Goal: Task Accomplishment & Management: Manage account settings

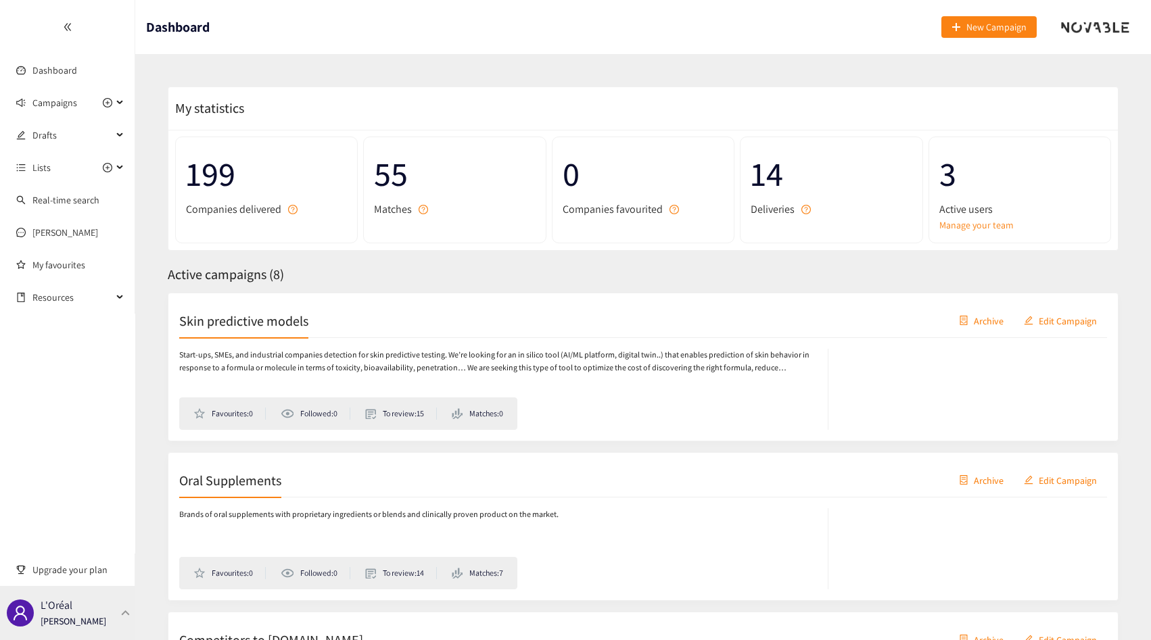
click at [72, 611] on div "L'Oréal [PERSON_NAME]" at bounding box center [74, 613] width 66 height 20
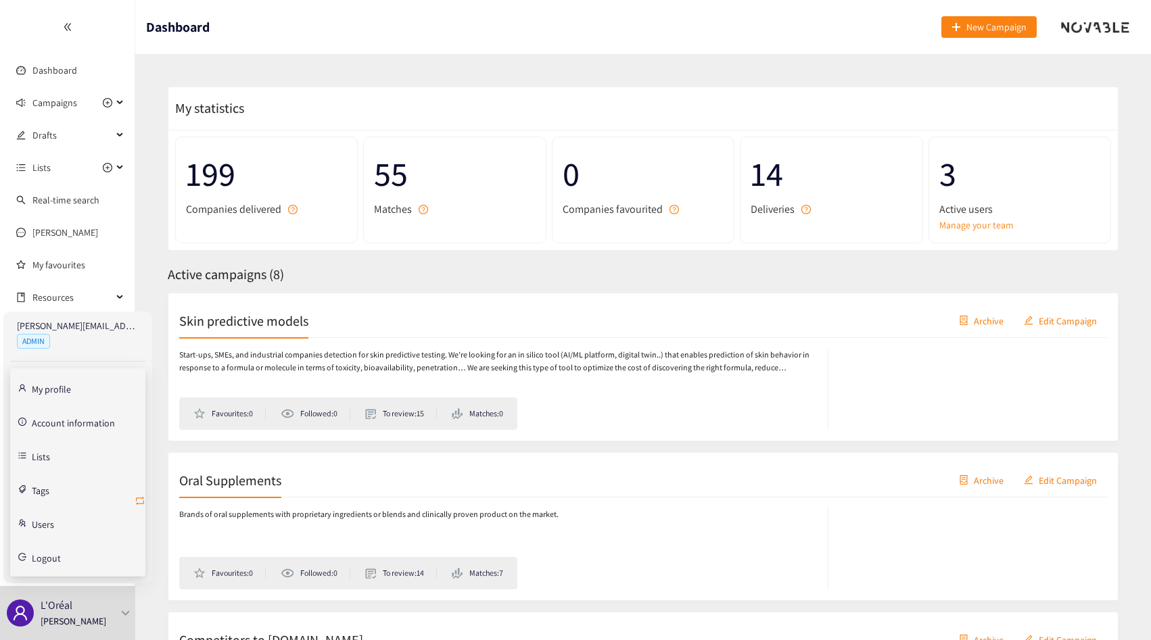
click at [142, 500] on icon "retweet" at bounding box center [140, 501] width 11 height 11
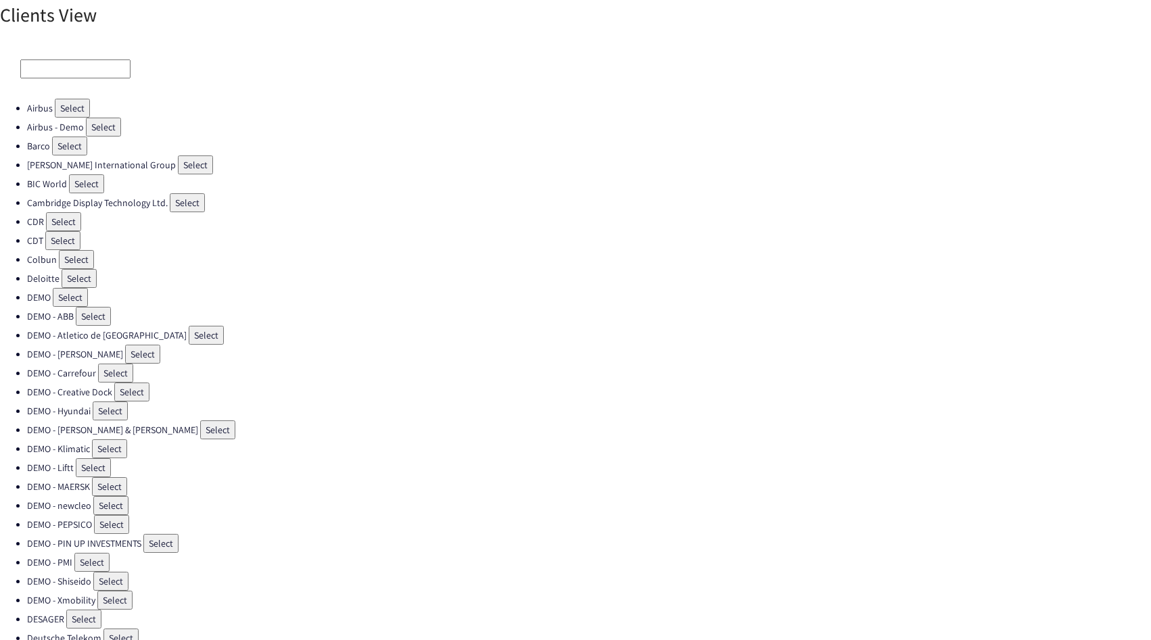
click at [80, 77] on input at bounding box center [75, 69] width 110 height 19
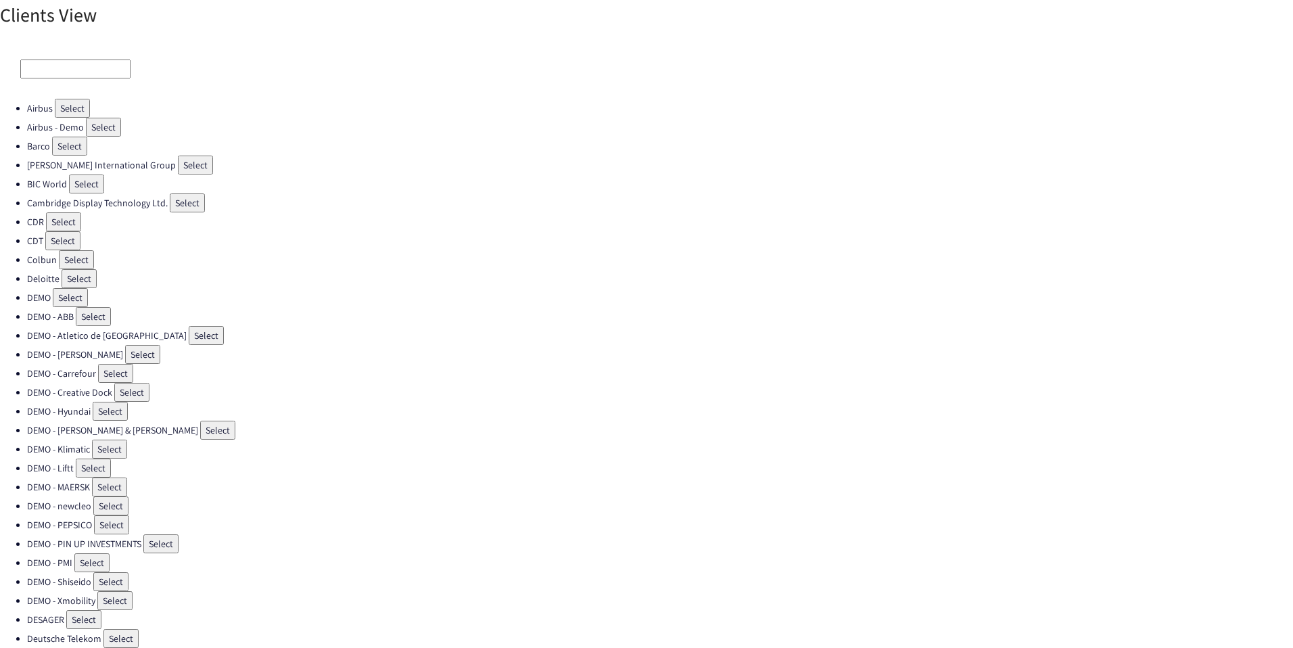
click at [50, 74] on input at bounding box center [75, 69] width 110 height 19
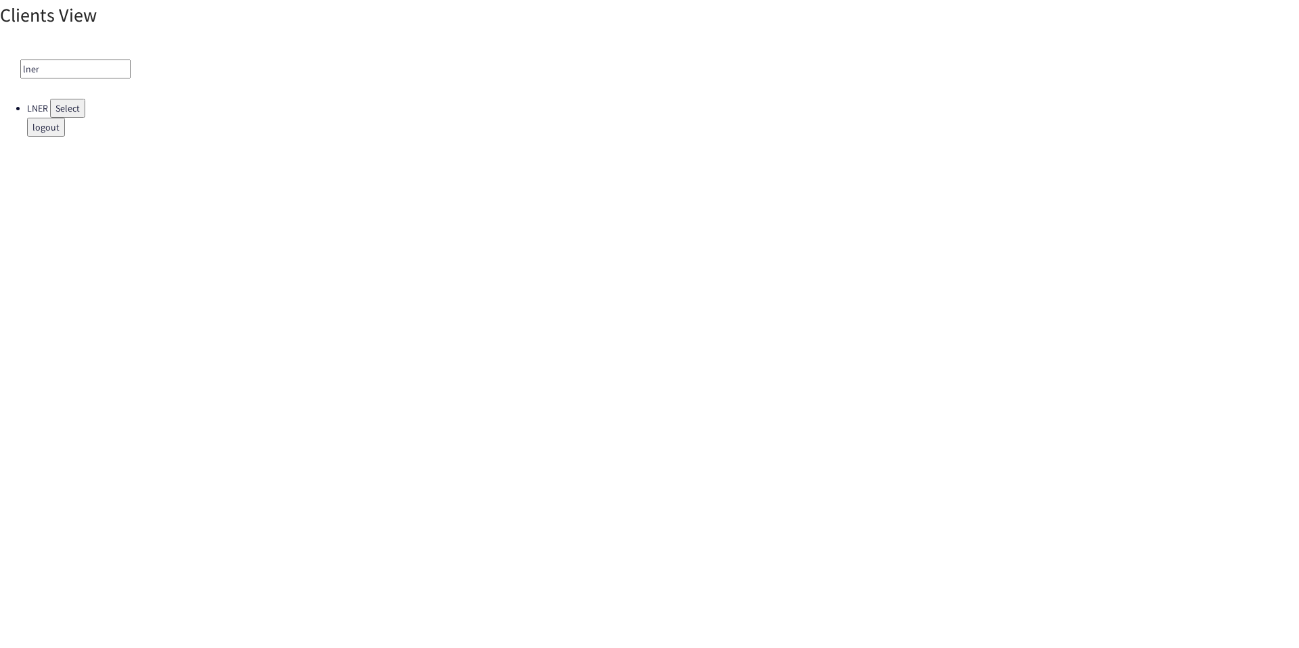
type input "lner"
click at [53, 108] on button "Select" at bounding box center [67, 108] width 35 height 19
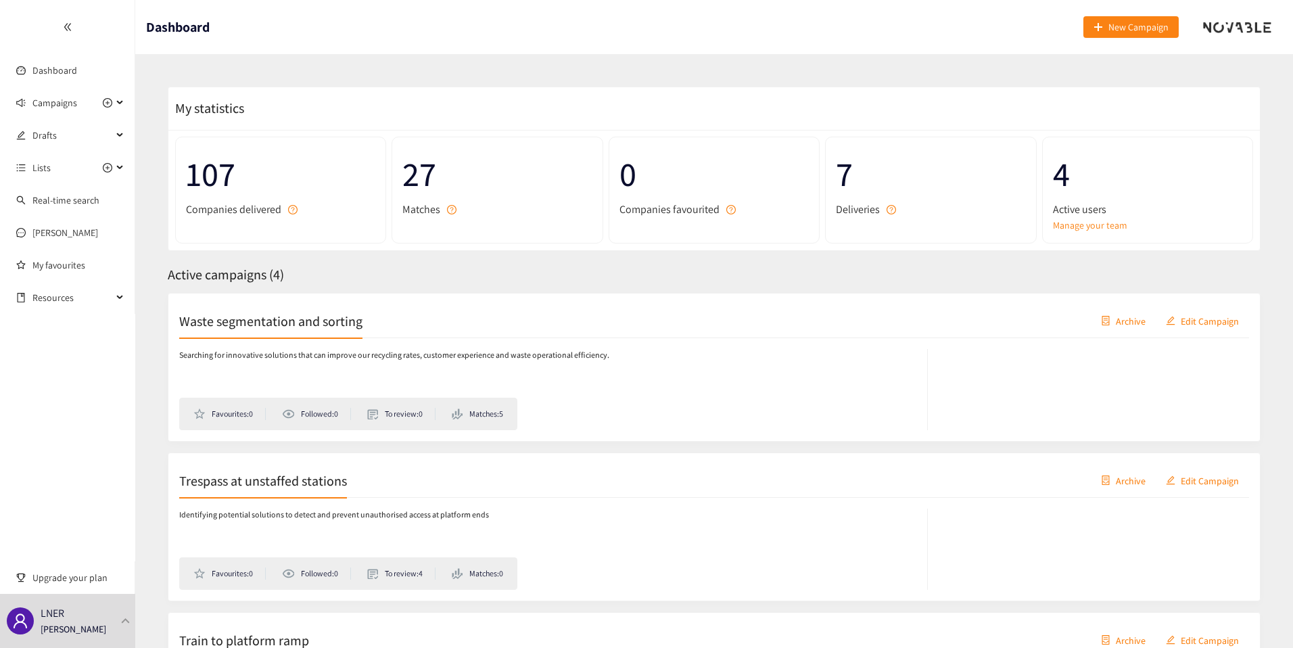
click at [194, 358] on p "Searching for innovative solutions that can improve our recycling rates, custom…" at bounding box center [394, 355] width 430 height 13
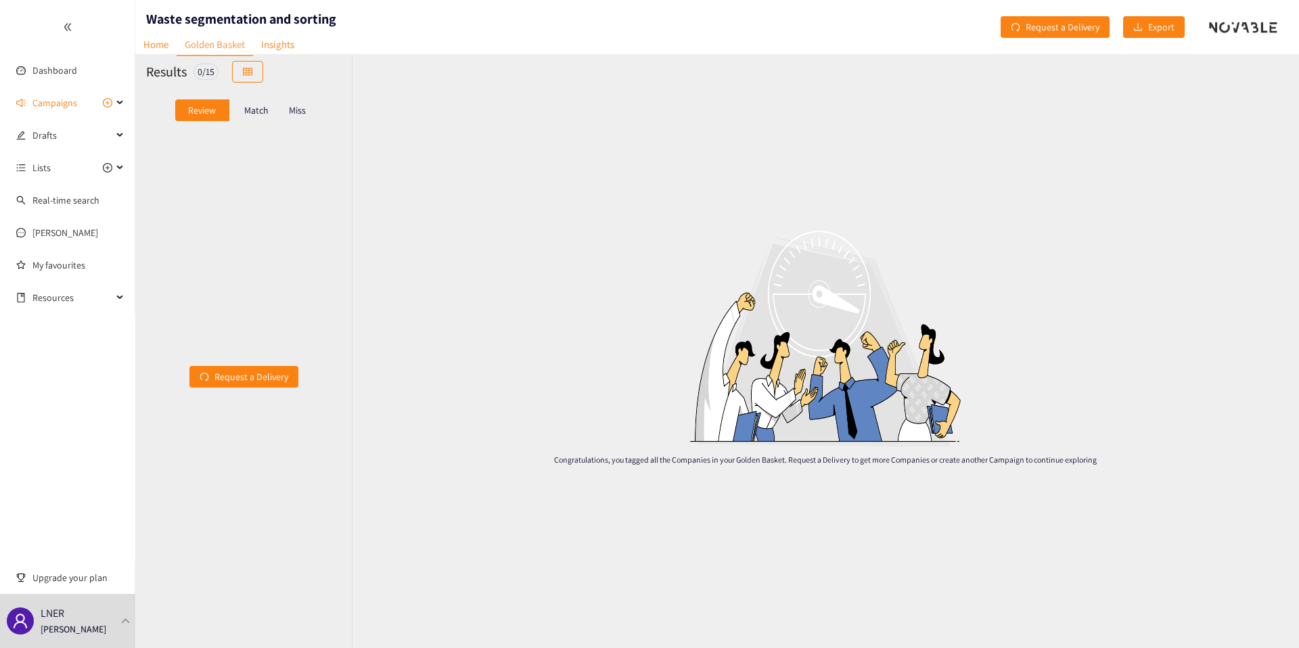
click at [261, 120] on div "Match" at bounding box center [256, 110] width 54 height 22
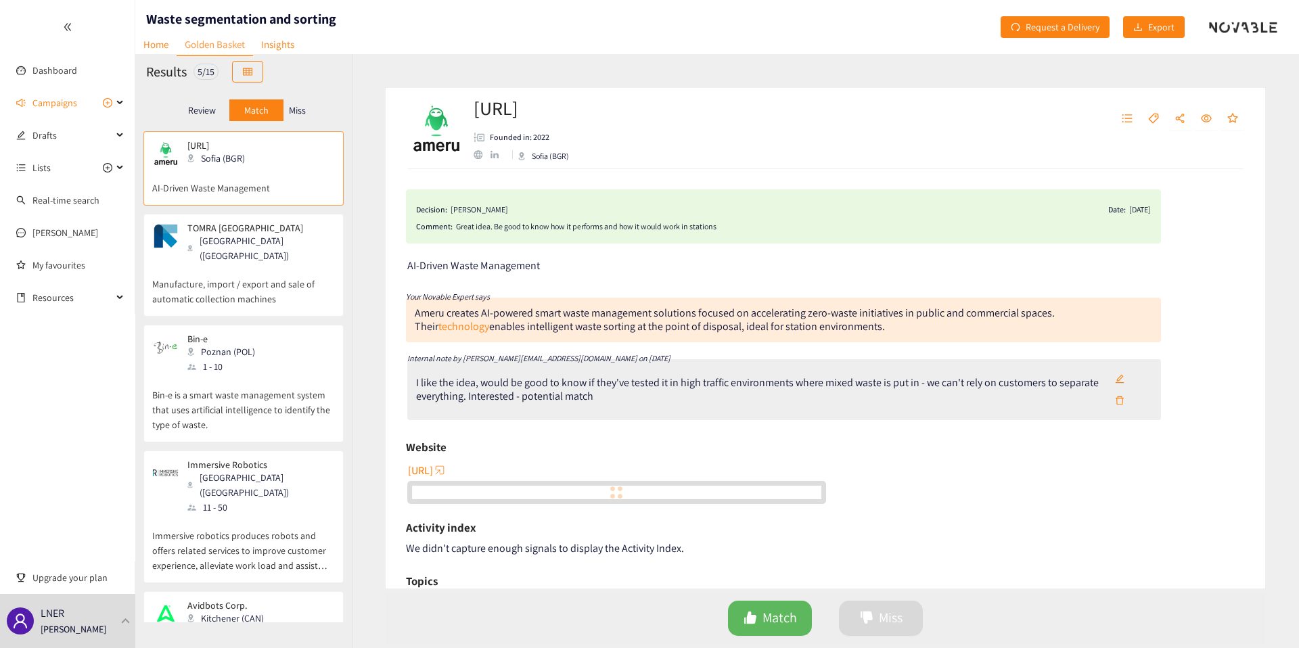
click at [311, 115] on div "Miss" at bounding box center [297, 110] width 28 height 22
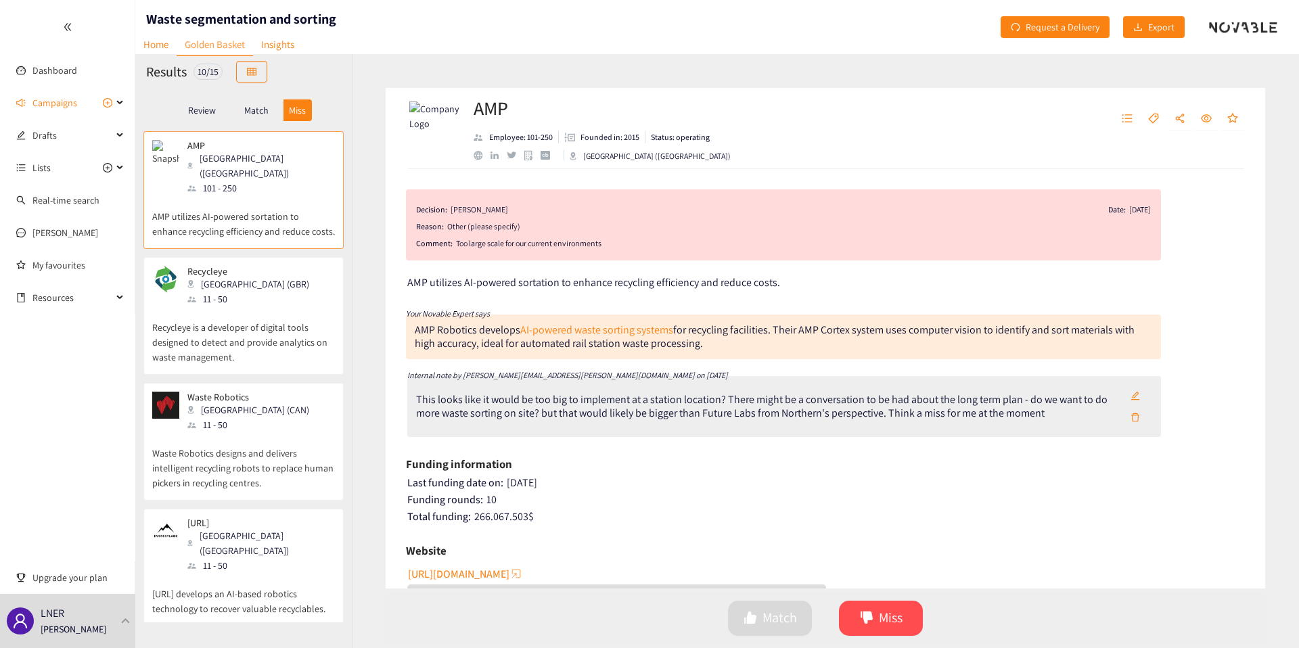
click at [270, 114] on div "Match" at bounding box center [256, 110] width 54 height 22
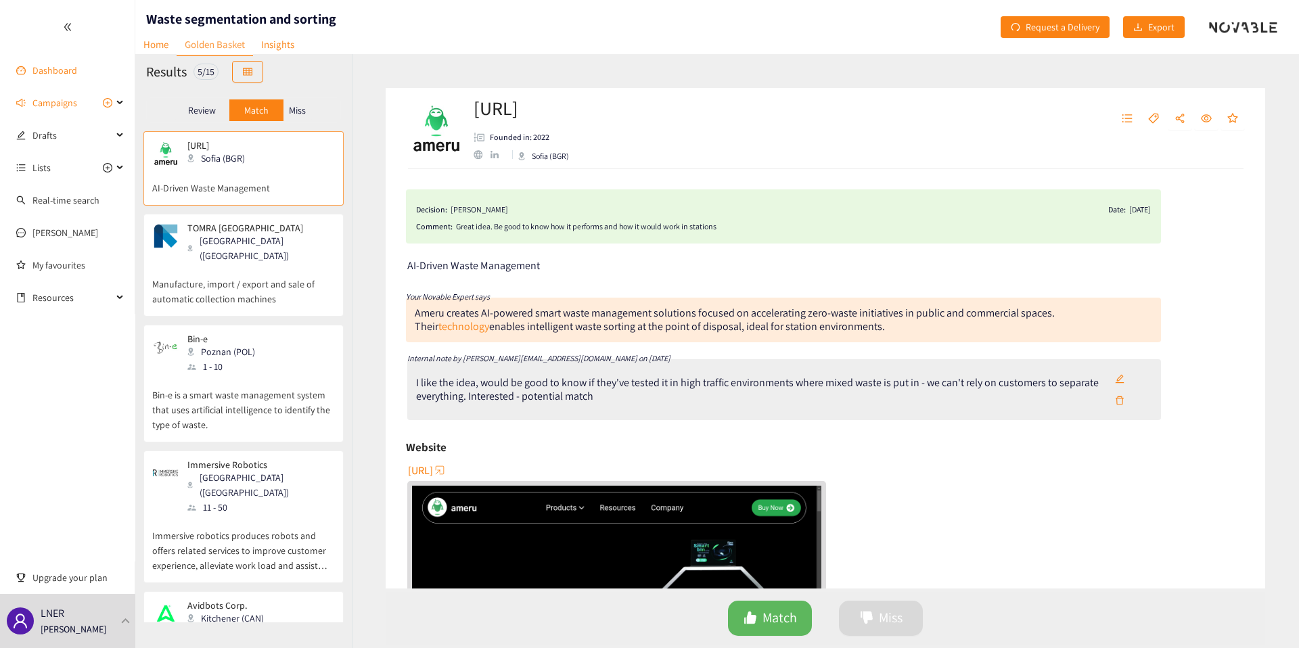
click at [77, 66] on link "Dashboard" at bounding box center [54, 70] width 45 height 12
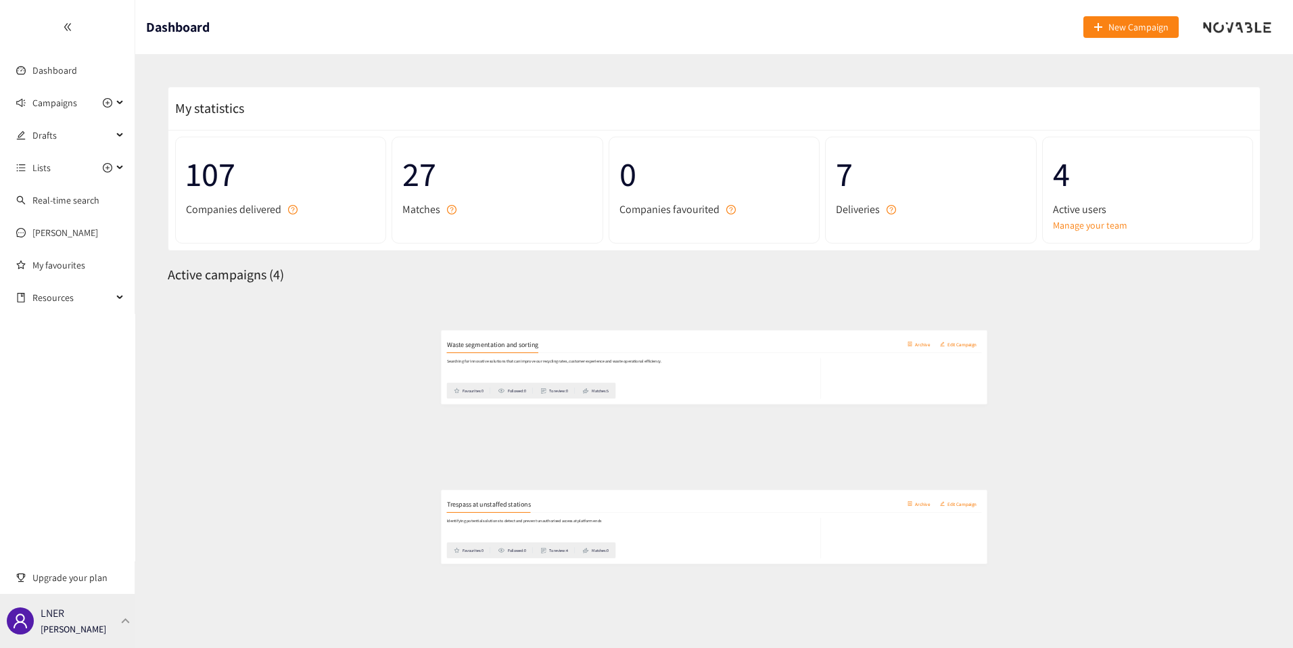
click at [118, 617] on div "LNER Thibaut Jacobs" at bounding box center [67, 621] width 135 height 54
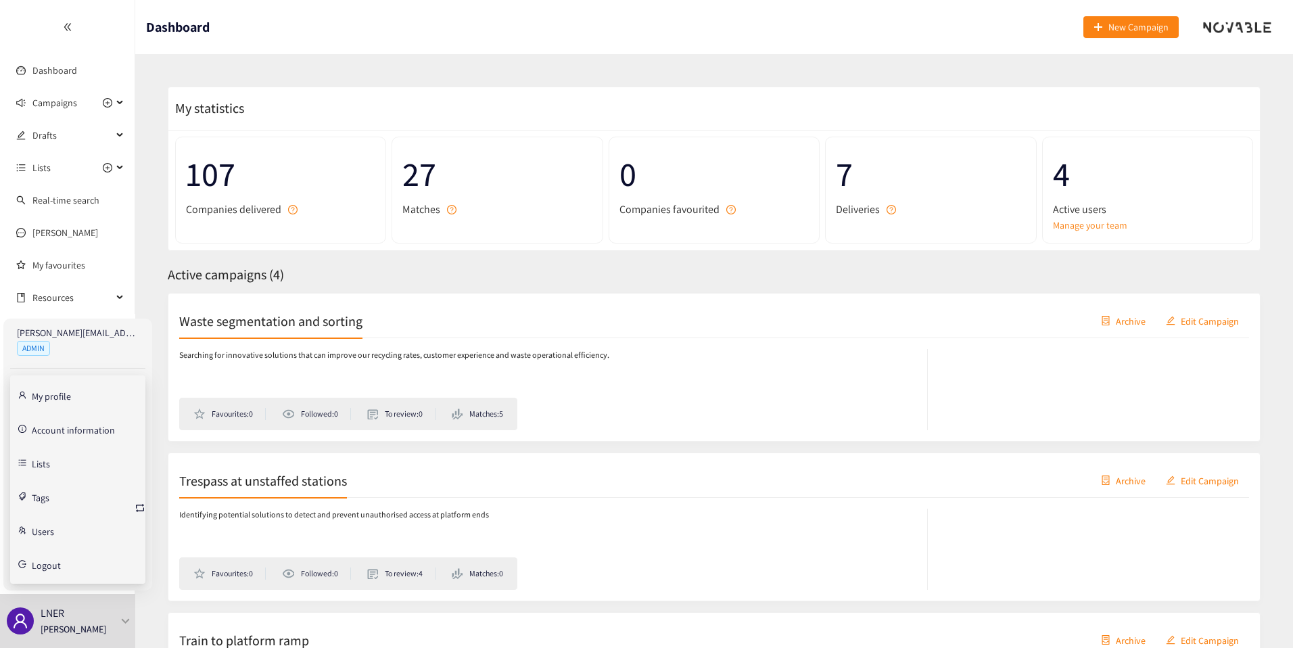
click at [77, 433] on link "Account information" at bounding box center [73, 429] width 83 height 12
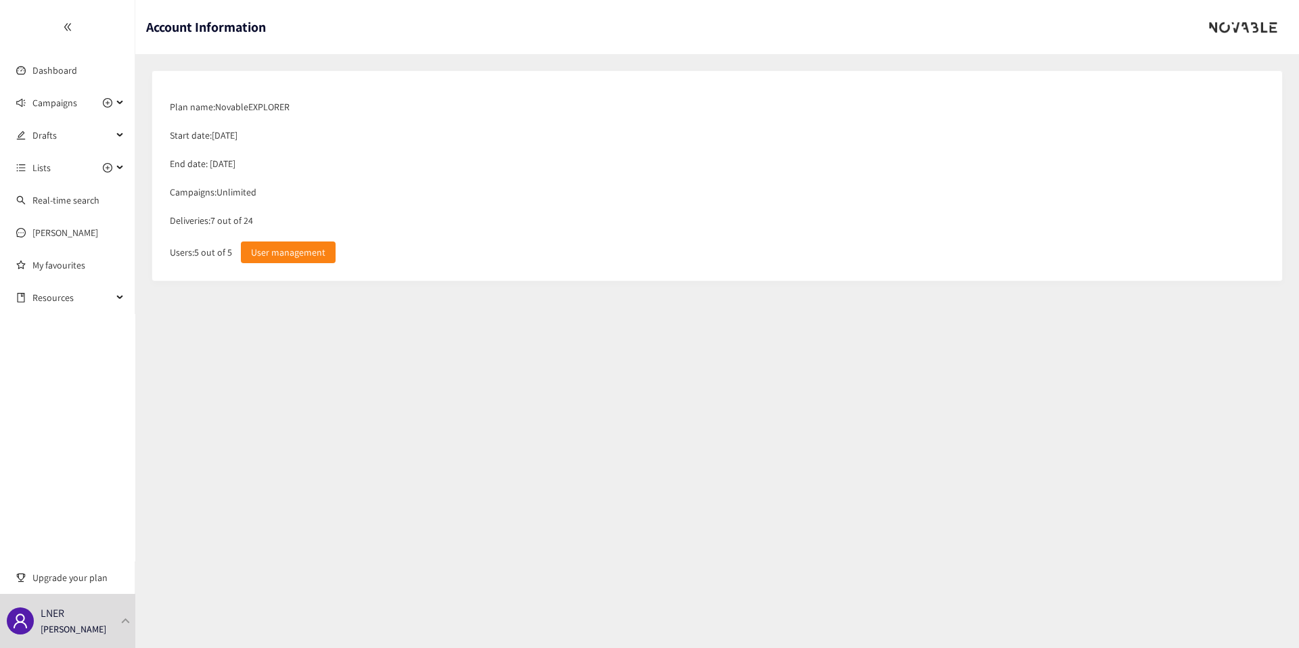
click at [235, 224] on div "Deliveries: 7 out of 24" at bounding box center [717, 220] width 1108 height 28
click at [242, 221] on div "Deliveries: 7 out of 24" at bounding box center [717, 220] width 1108 height 28
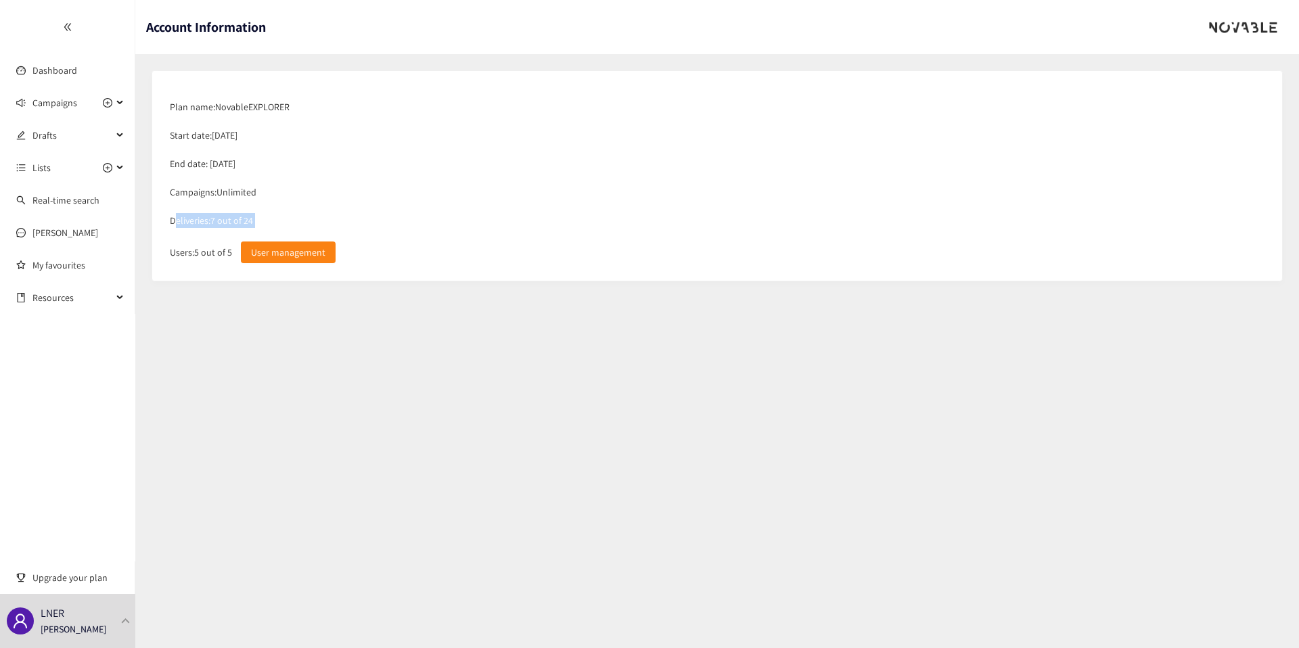
click at [242, 221] on div "Deliveries: 7 out of 24" at bounding box center [717, 220] width 1108 height 28
click at [230, 218] on div "Deliveries: 7 out of 24" at bounding box center [717, 220] width 1108 height 28
click at [77, 75] on link "Dashboard" at bounding box center [54, 70] width 45 height 12
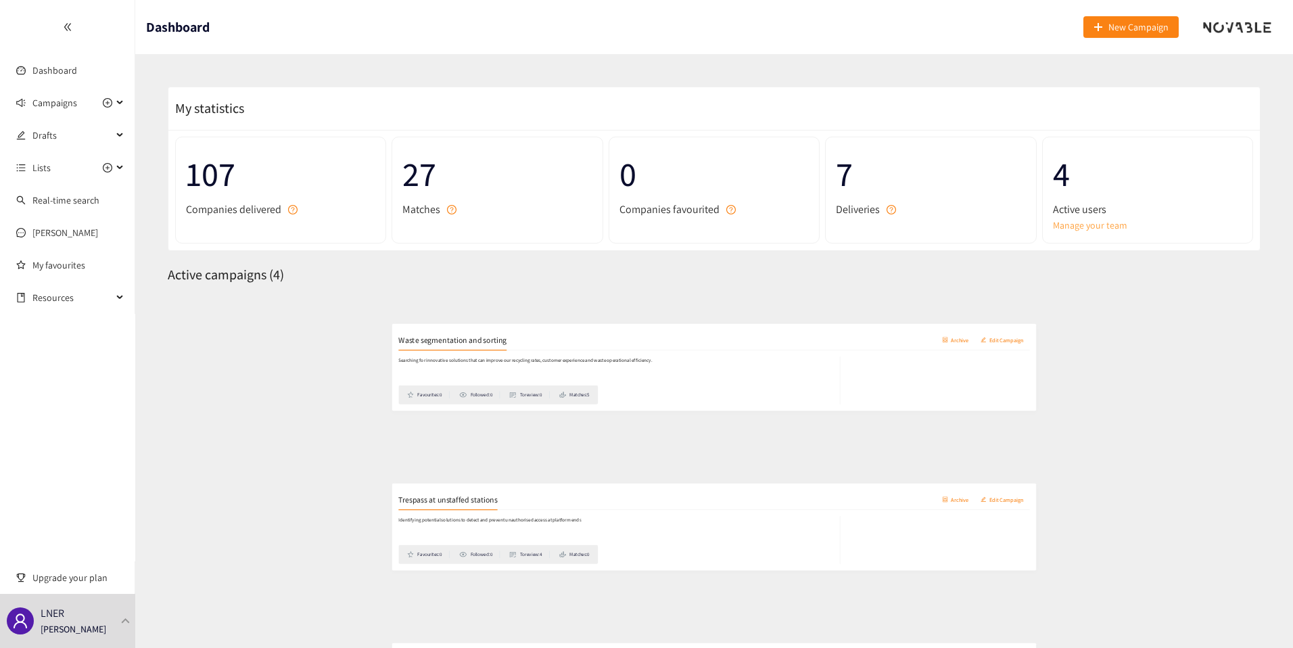
click at [1081, 227] on link "Manage your team" at bounding box center [1147, 225] width 189 height 15
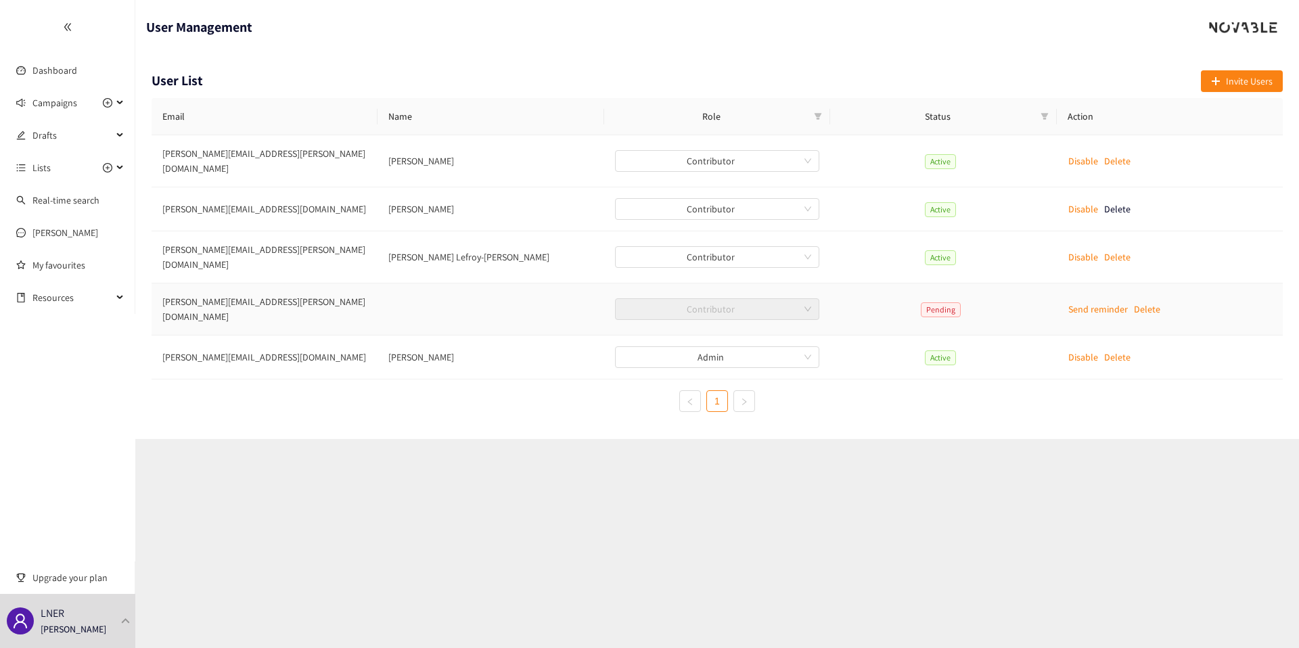
click at [227, 290] on td "dan.piner@swrailway.com" at bounding box center [264, 309] width 226 height 52
click at [238, 290] on td "dan.piner@swrailway.com" at bounding box center [264, 309] width 226 height 52
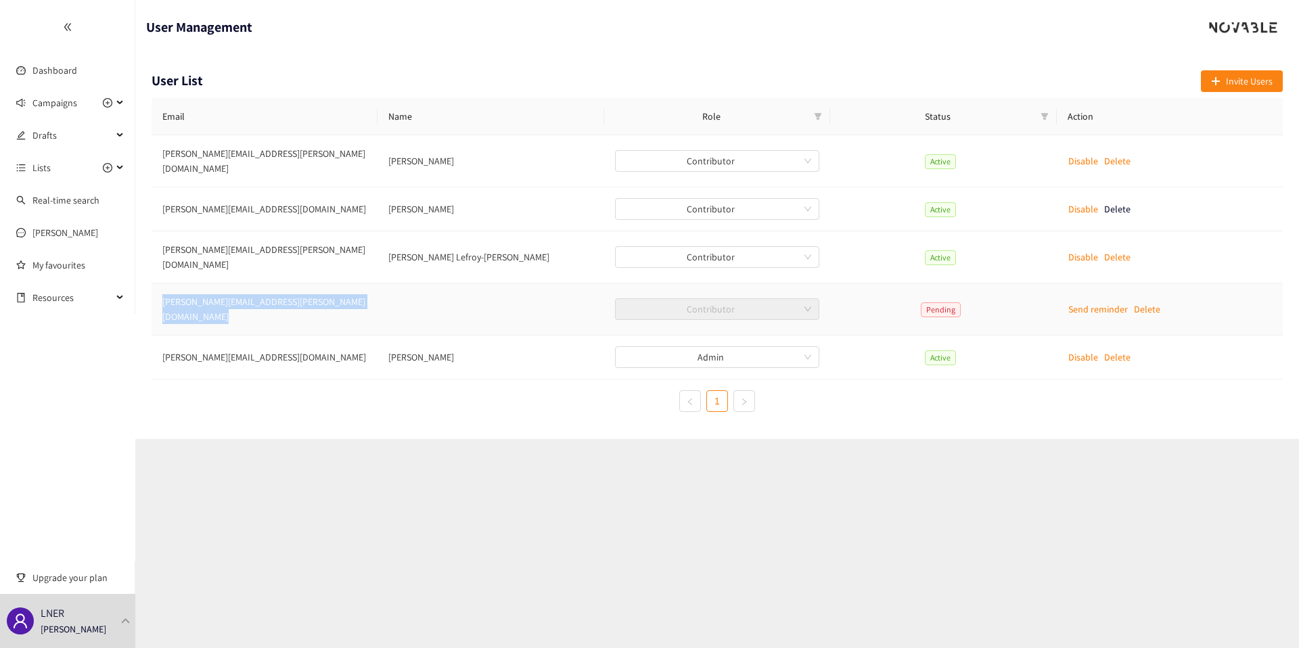
click at [238, 290] on td "dan.piner@swrailway.com" at bounding box center [264, 309] width 226 height 52
click at [253, 290] on td "dan.piner@swrailway.com" at bounding box center [264, 309] width 226 height 52
click at [60, 73] on link "Dashboard" at bounding box center [54, 70] width 45 height 12
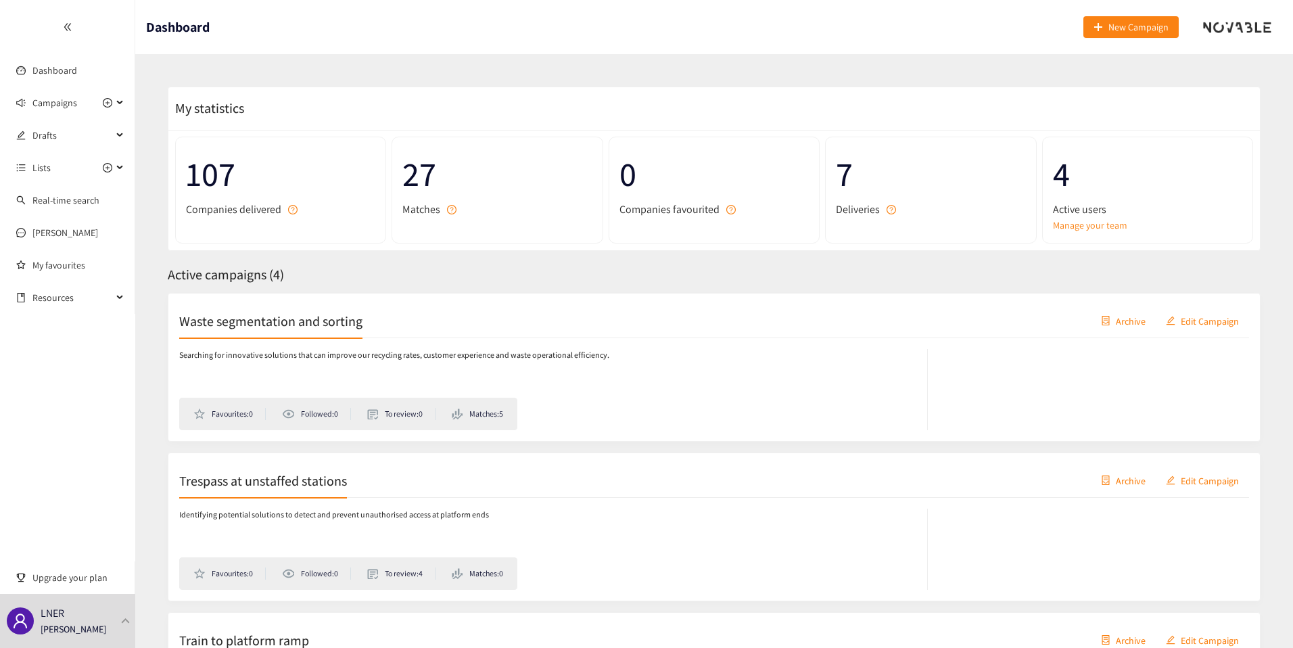
click at [258, 279] on span "Active campaigns ( 4 )" at bounding box center [226, 275] width 116 height 18
click at [269, 279] on span "Active campaigns ( 4 )" at bounding box center [226, 275] width 116 height 18
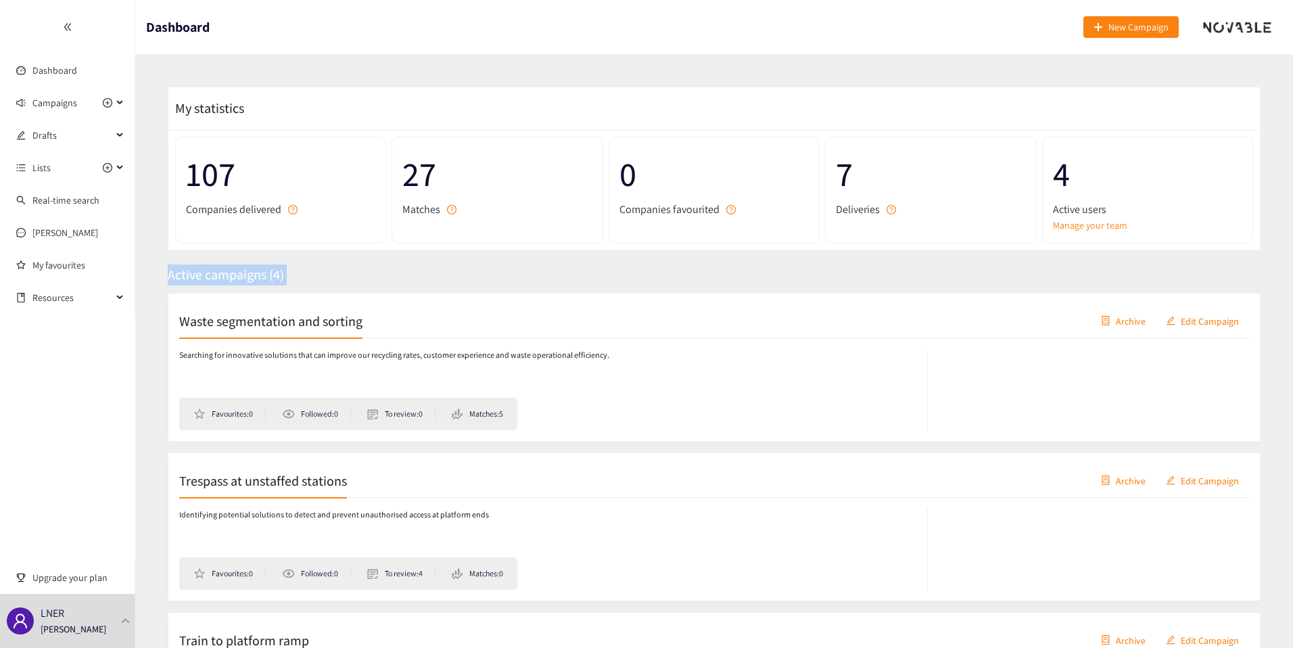
click at [269, 279] on span "Active campaigns ( 4 )" at bounding box center [226, 275] width 116 height 18
click at [263, 476] on h2 "Trespass at unstaffed stations" at bounding box center [263, 480] width 168 height 19
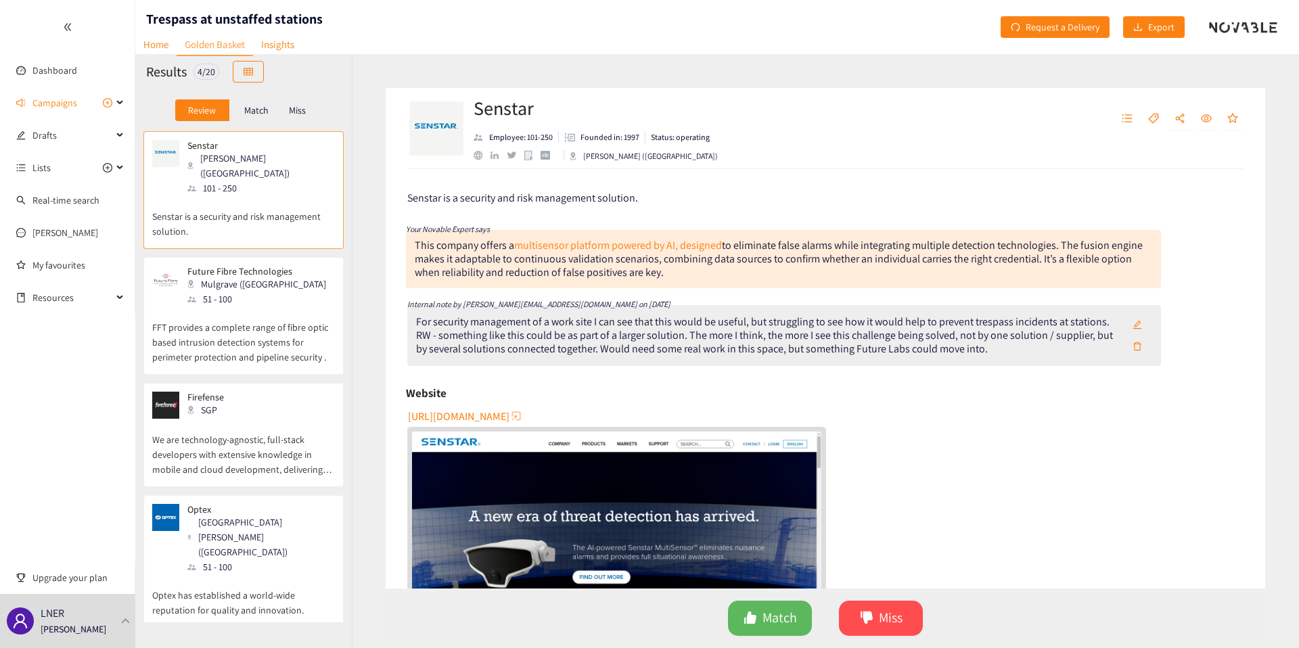
click at [260, 110] on p "Match" at bounding box center [256, 110] width 24 height 11
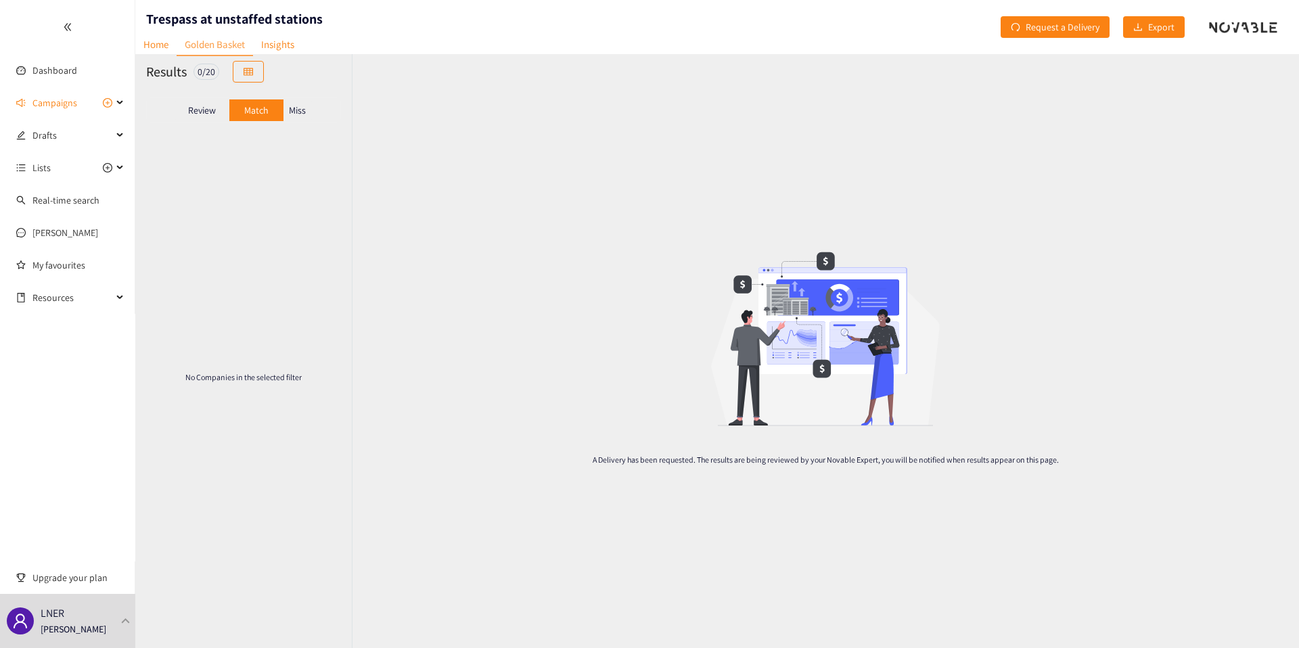
click at [204, 107] on p "Review" at bounding box center [202, 110] width 28 height 11
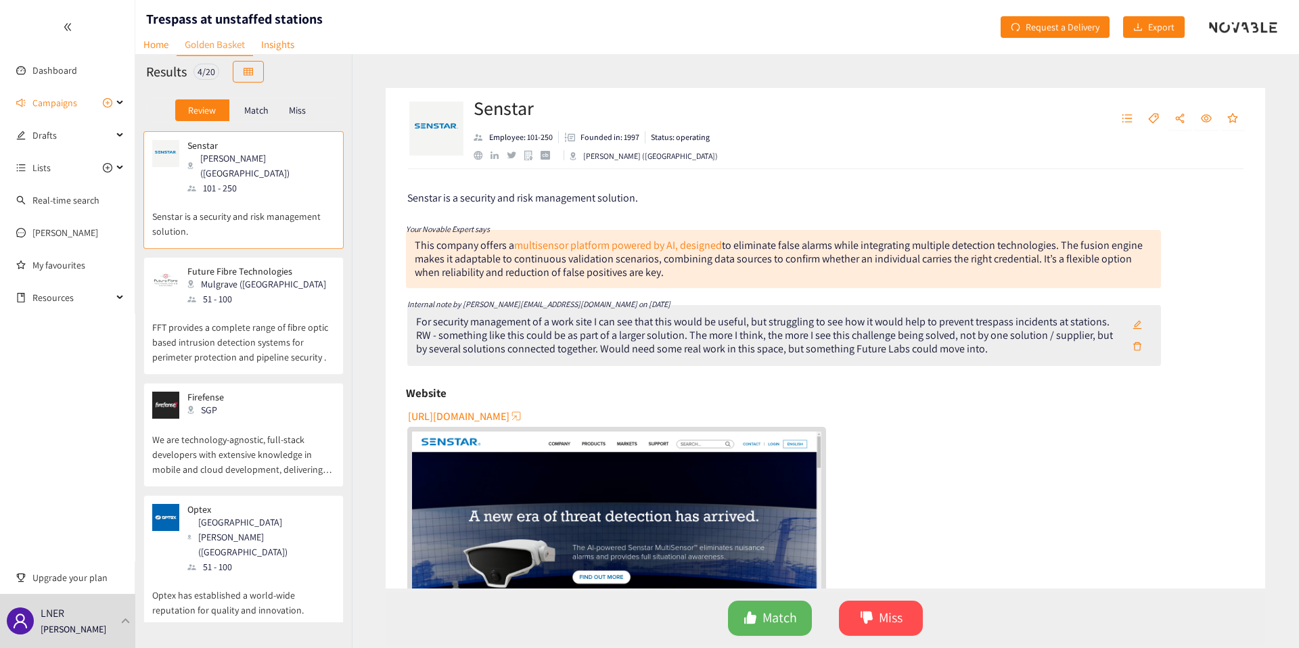
click at [243, 106] on div "Match" at bounding box center [256, 110] width 54 height 22
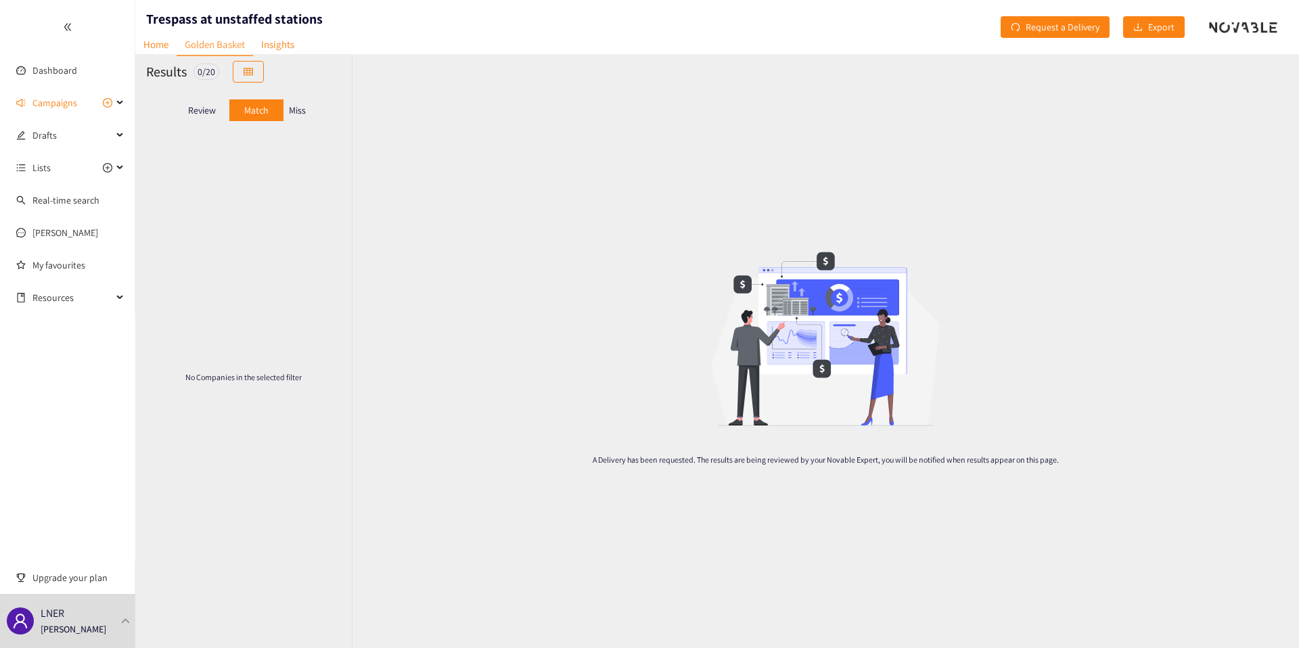
click at [181, 112] on div "Review" at bounding box center [202, 110] width 54 height 22
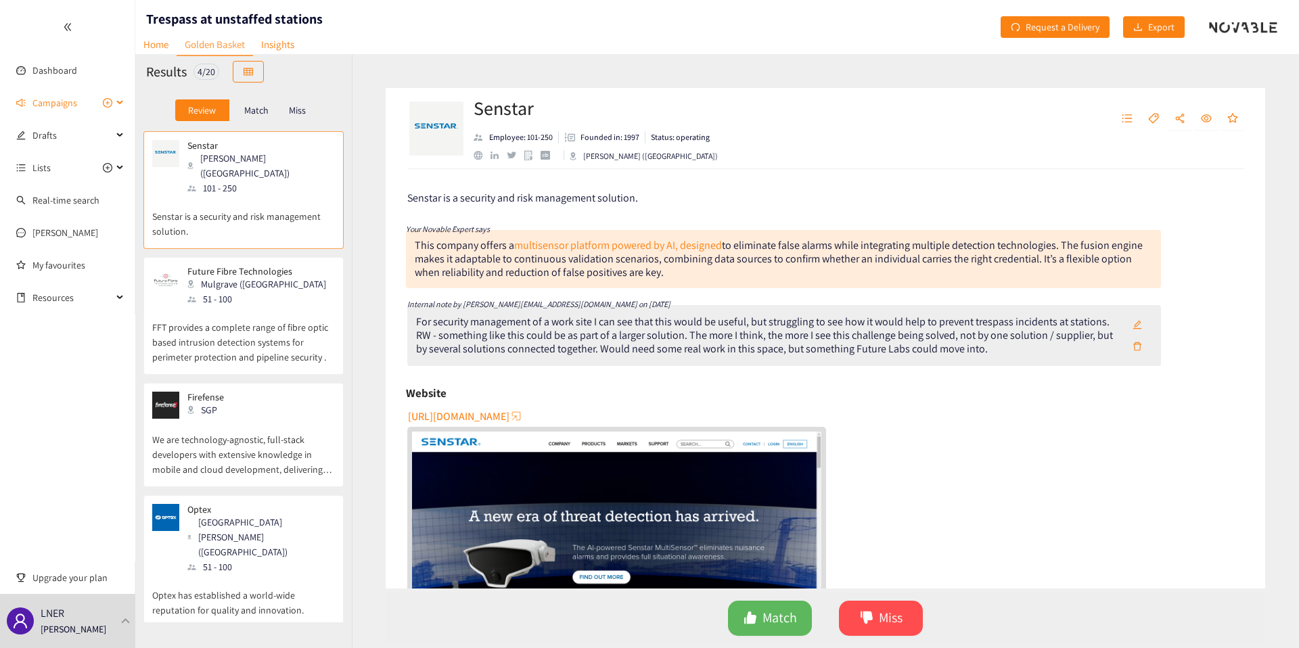
click at [91, 100] on span "Campaigns" at bounding box center [72, 102] width 80 height 27
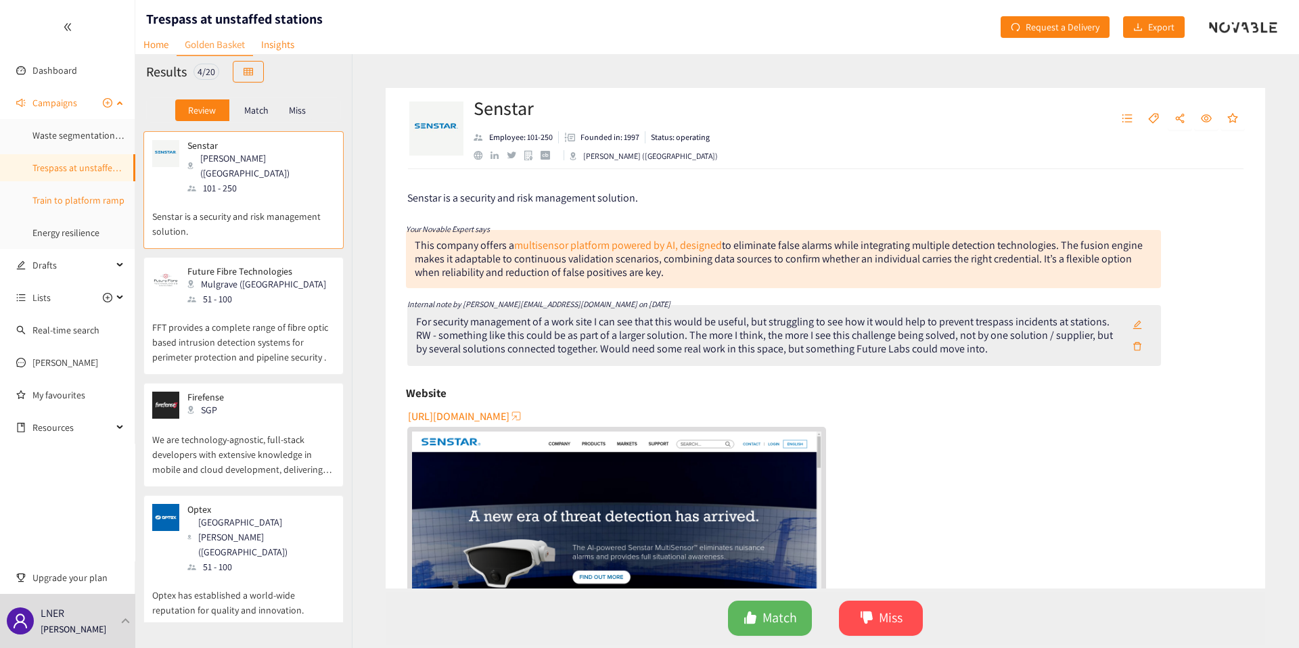
click at [64, 194] on link "Train to platform ramp" at bounding box center [78, 200] width 92 height 12
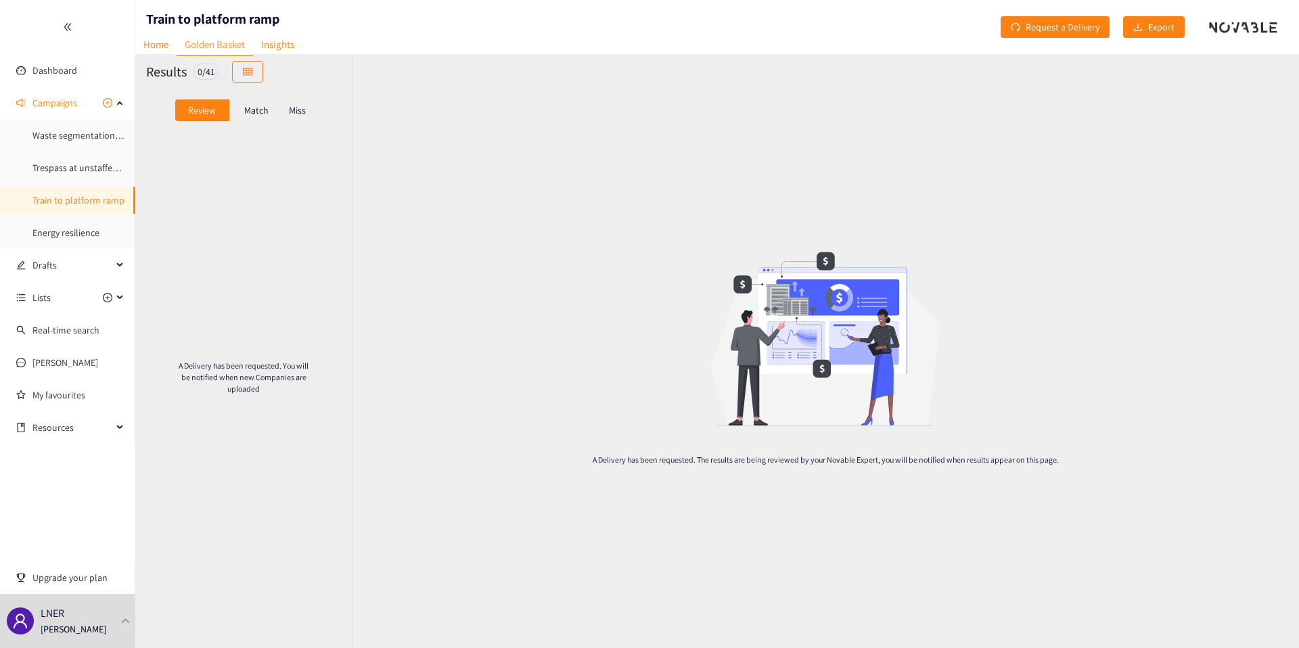
click at [250, 99] on div "Match" at bounding box center [256, 110] width 54 height 22
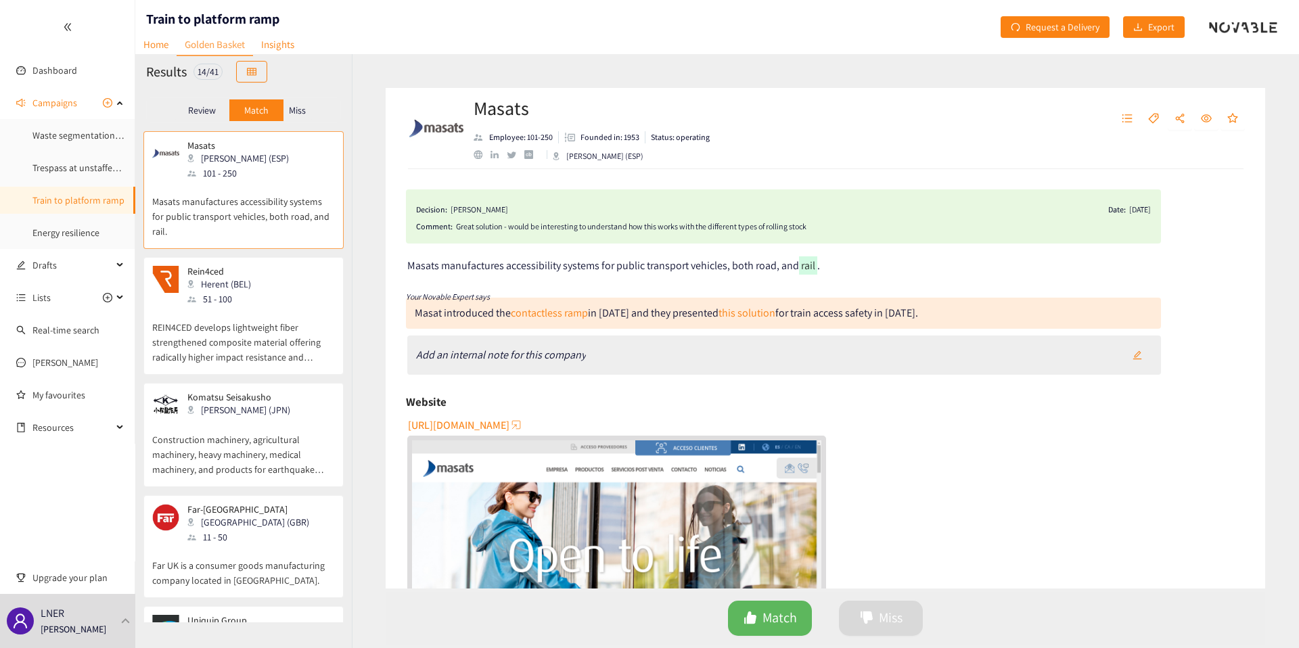
click at [284, 358] on p "REIN4CED develops lightweight fiber strengthened composite material offering ra…" at bounding box center [243, 335] width 183 height 58
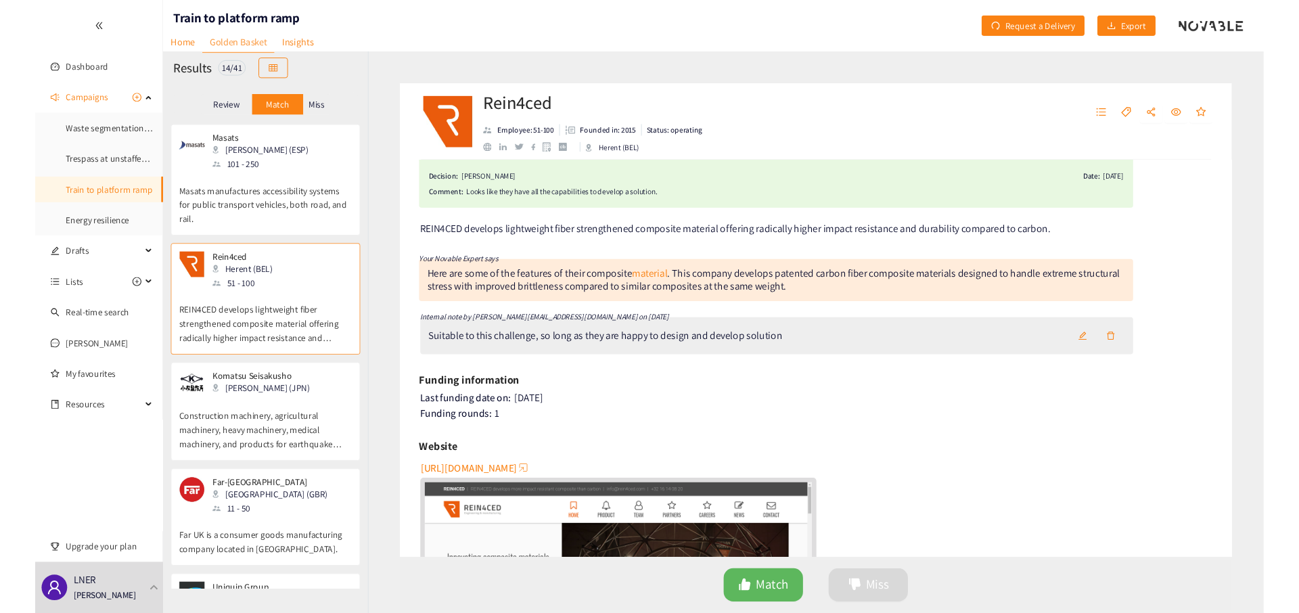
scroll to position [23, 0]
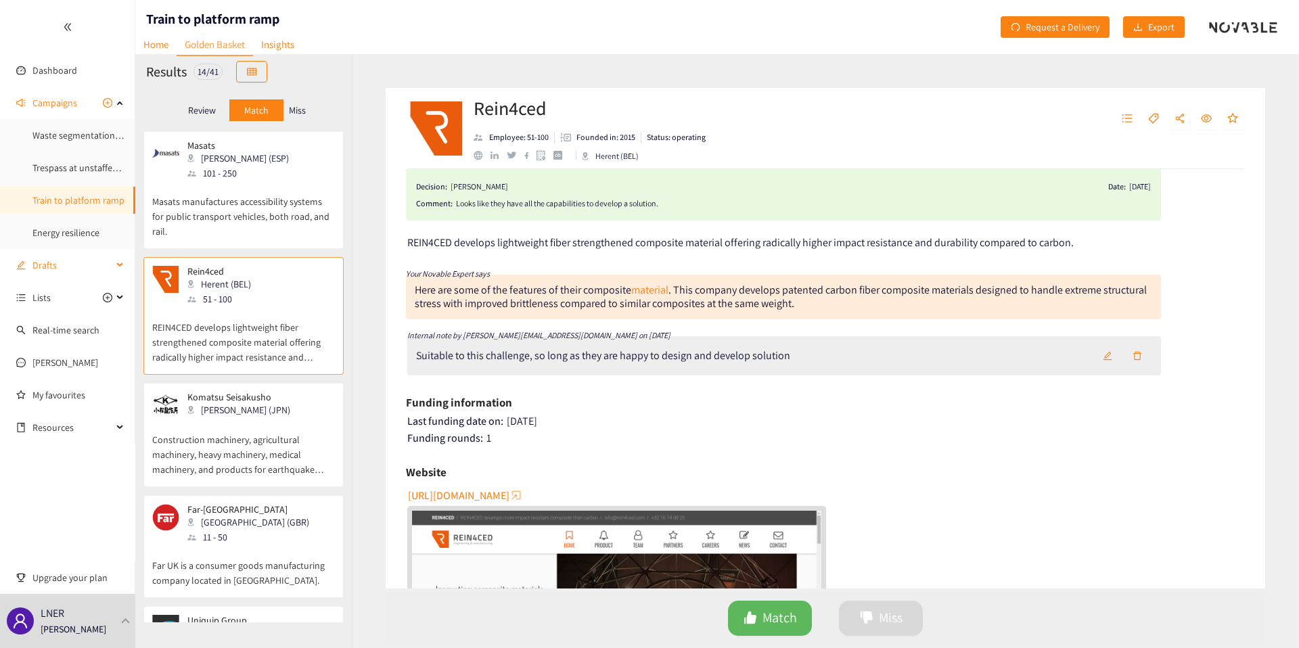
click at [51, 271] on span "Drafts" at bounding box center [72, 265] width 80 height 27
click at [58, 99] on span "Campaigns" at bounding box center [54, 102] width 45 height 27
click at [249, 174] on div "101 - 250" at bounding box center [242, 173] width 110 height 15
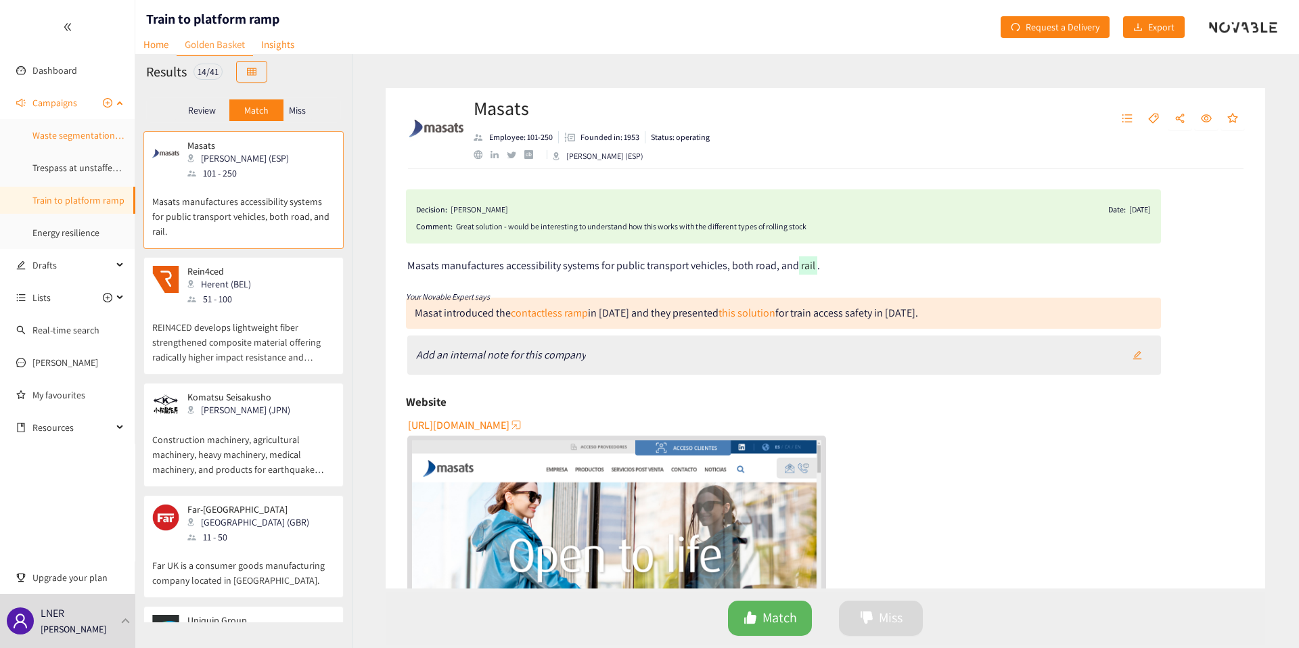
click at [78, 137] on link "Waste segmentation and sorting" at bounding box center [97, 135] width 131 height 12
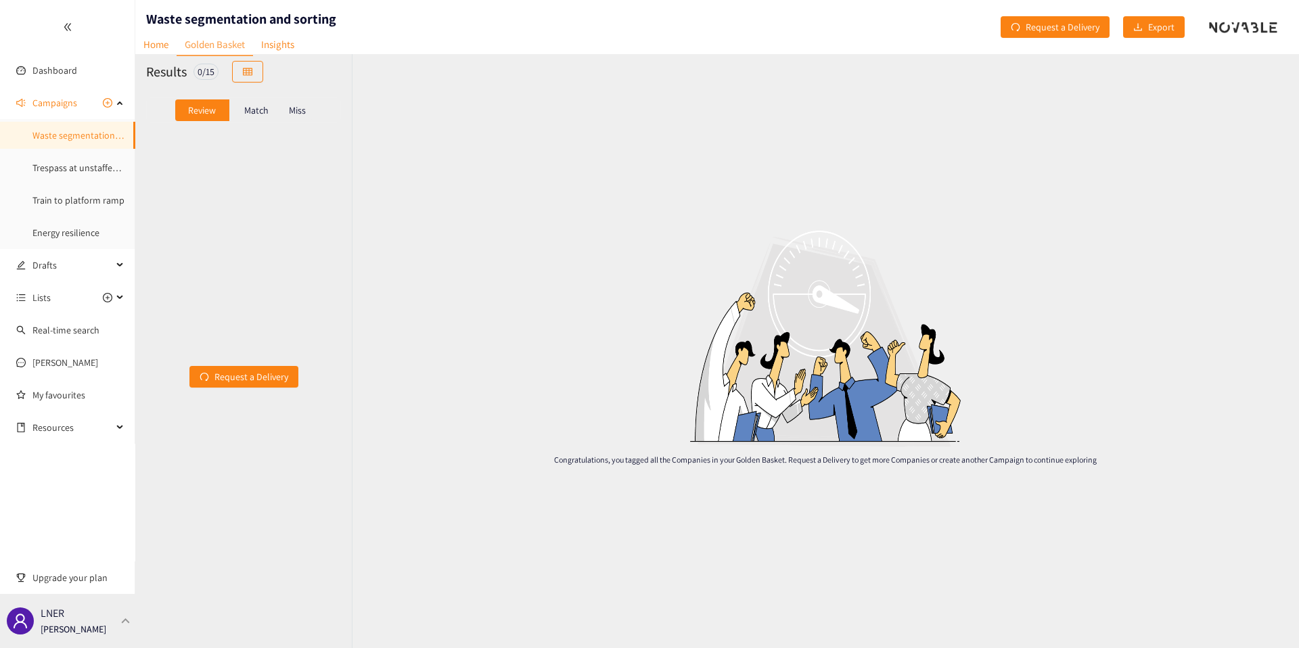
click at [85, 607] on div "LNER Thibaut Jacobs" at bounding box center [67, 621] width 135 height 54
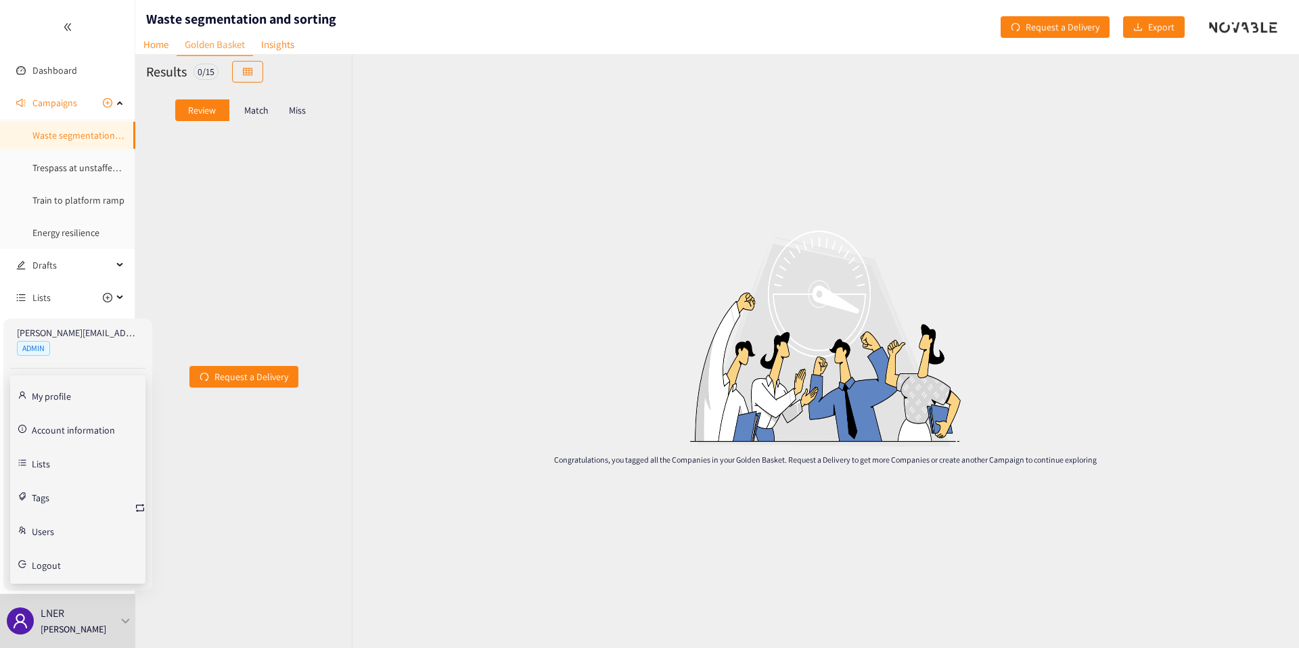
click at [62, 434] on link "Account information" at bounding box center [73, 429] width 83 height 12
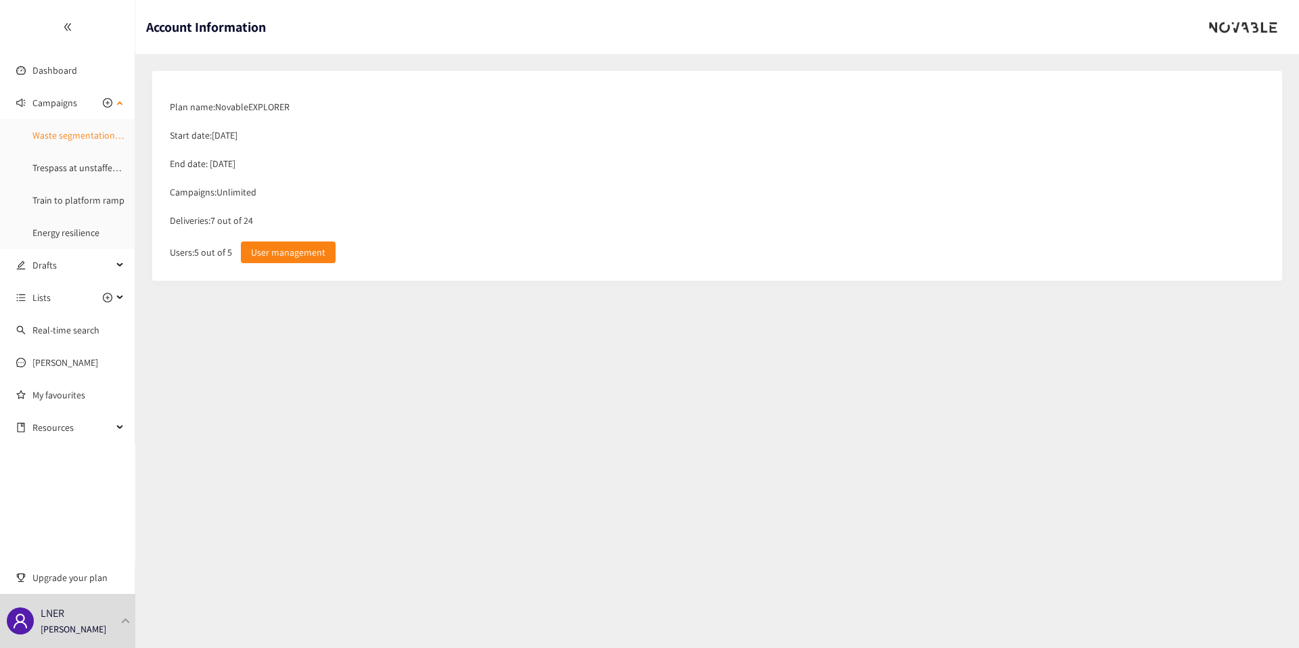
click at [57, 141] on link "Waste segmentation and sorting" at bounding box center [97, 135] width 131 height 12
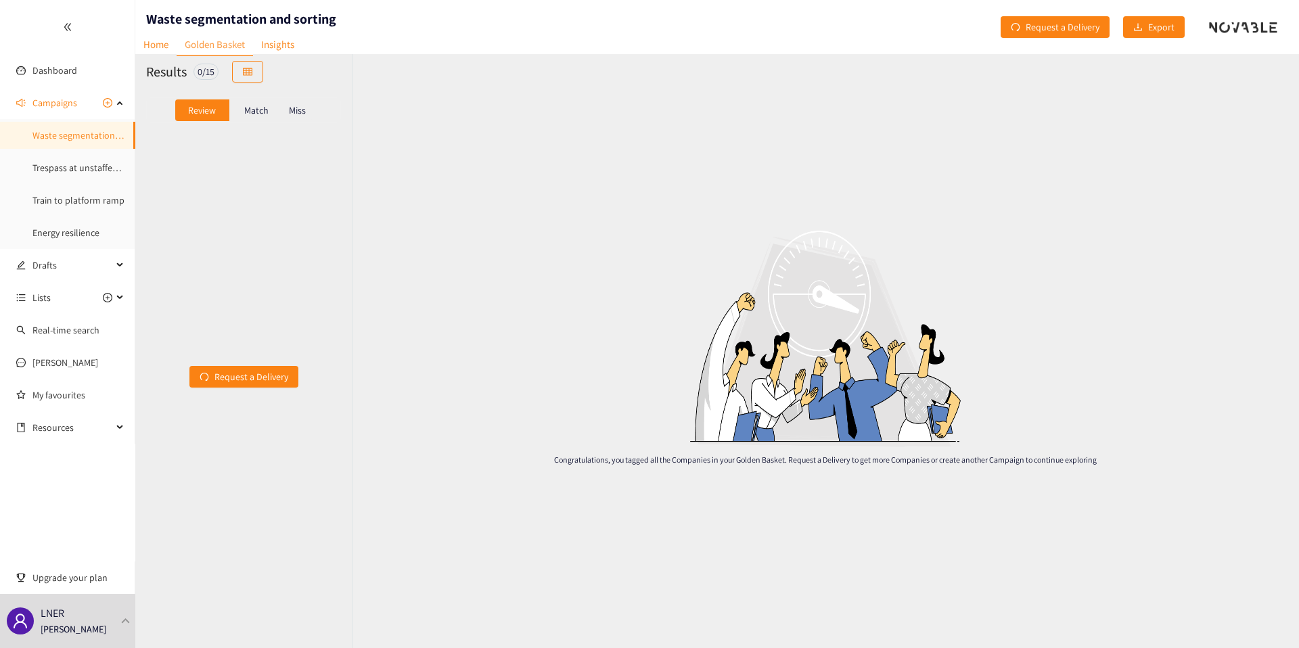
click at [250, 101] on div "Match" at bounding box center [256, 110] width 54 height 22
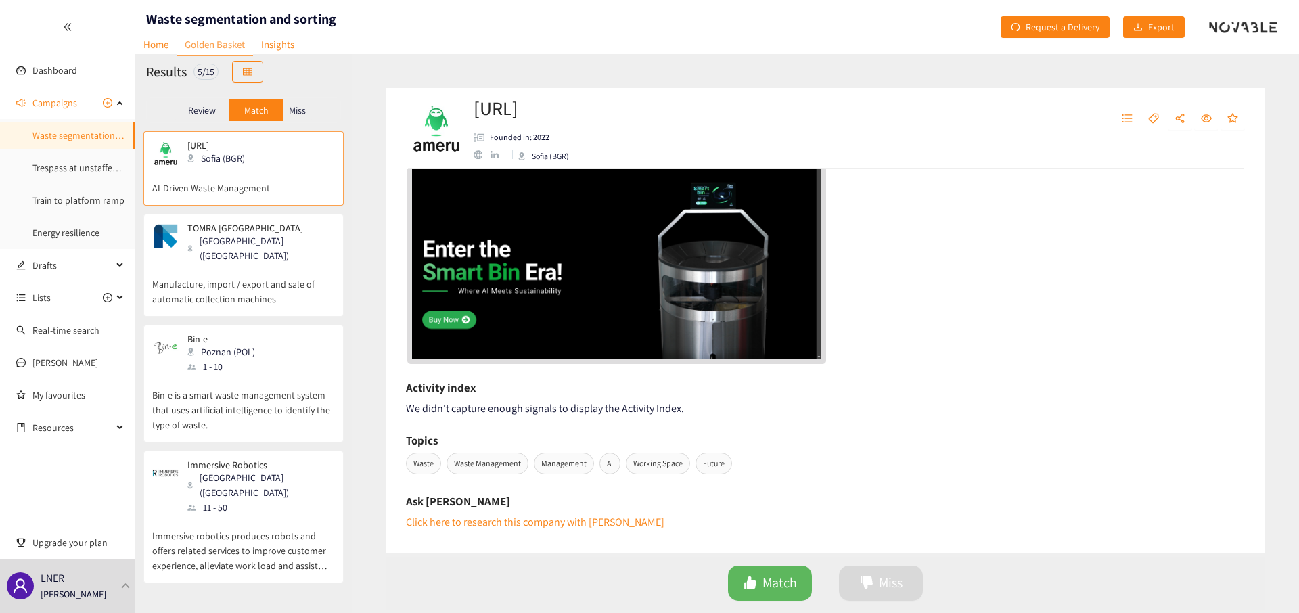
scroll to position [473, 0]
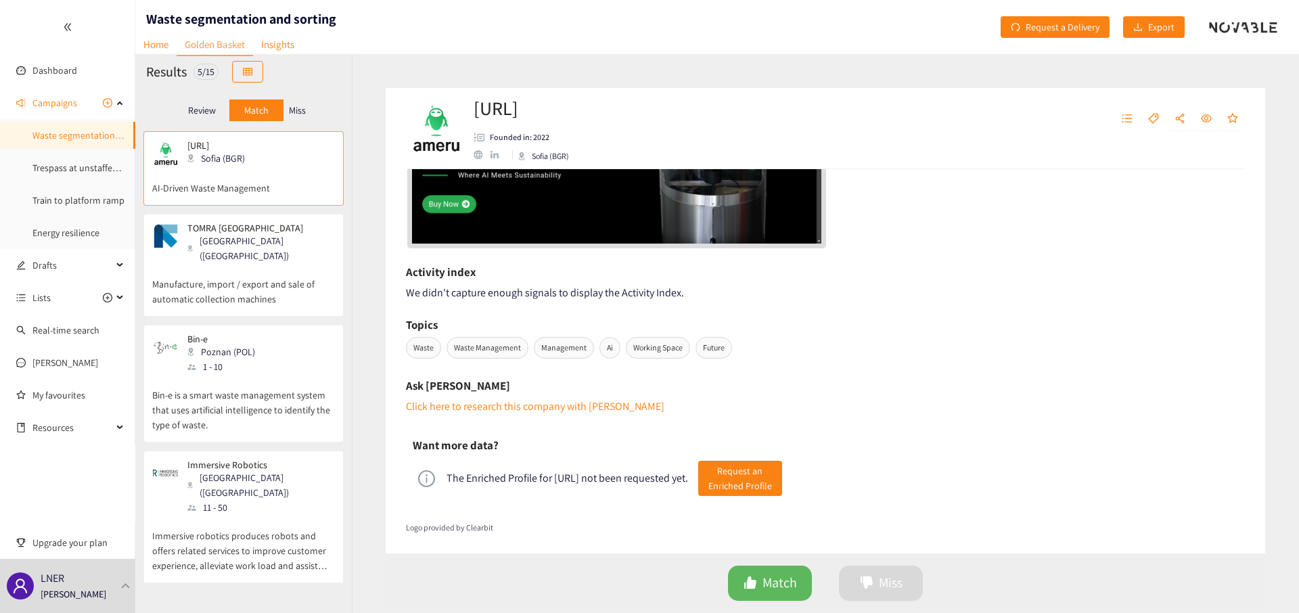
click at [433, 435] on h6 "Want more data?" at bounding box center [456, 445] width 86 height 20
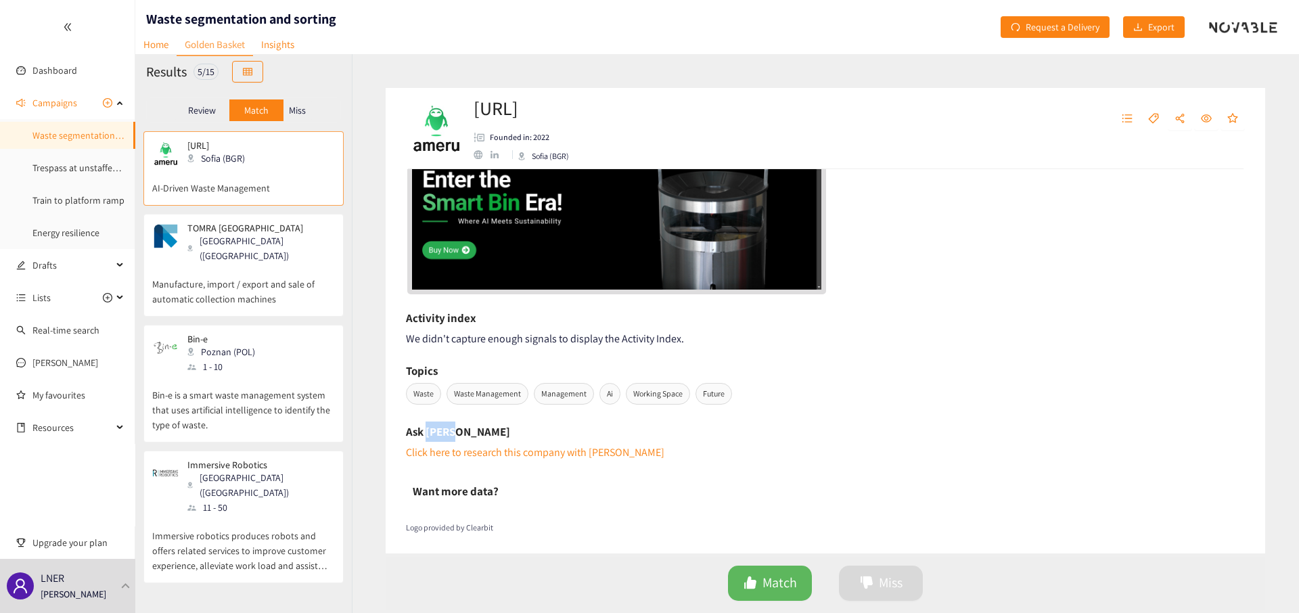
click at [433, 435] on h6 "Ask Scott" at bounding box center [458, 431] width 104 height 20
click at [440, 485] on h6 "Want more data?" at bounding box center [456, 491] width 86 height 20
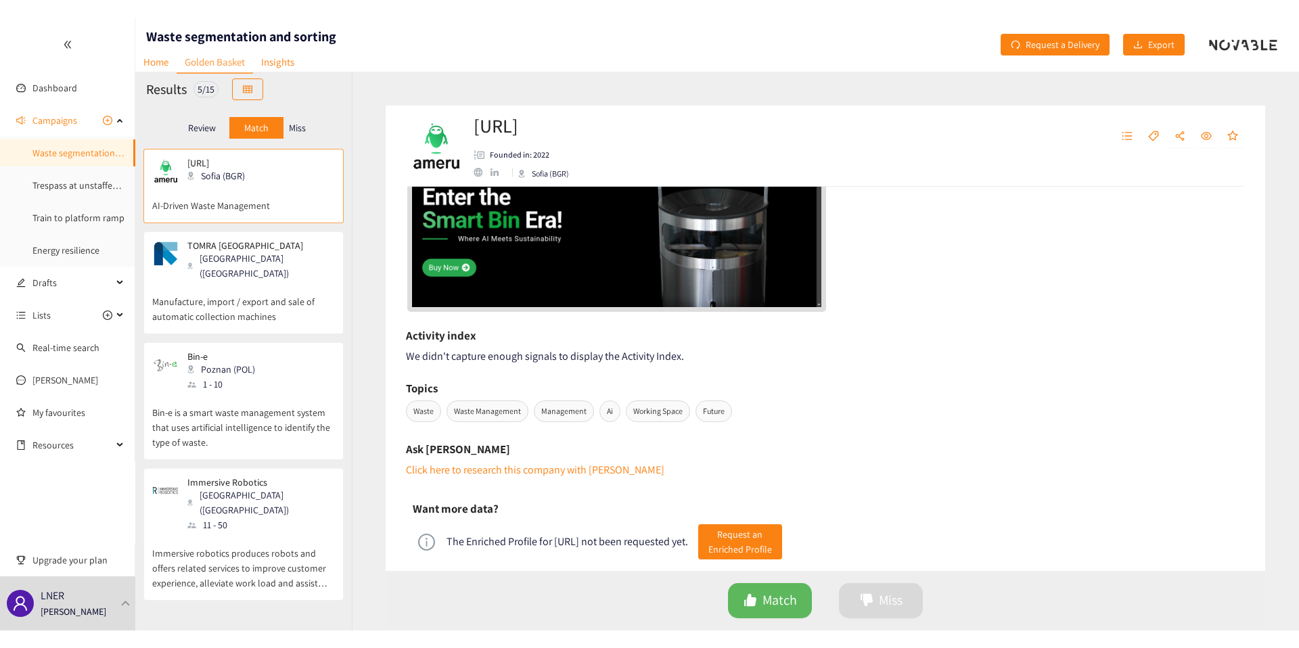
scroll to position [473, 0]
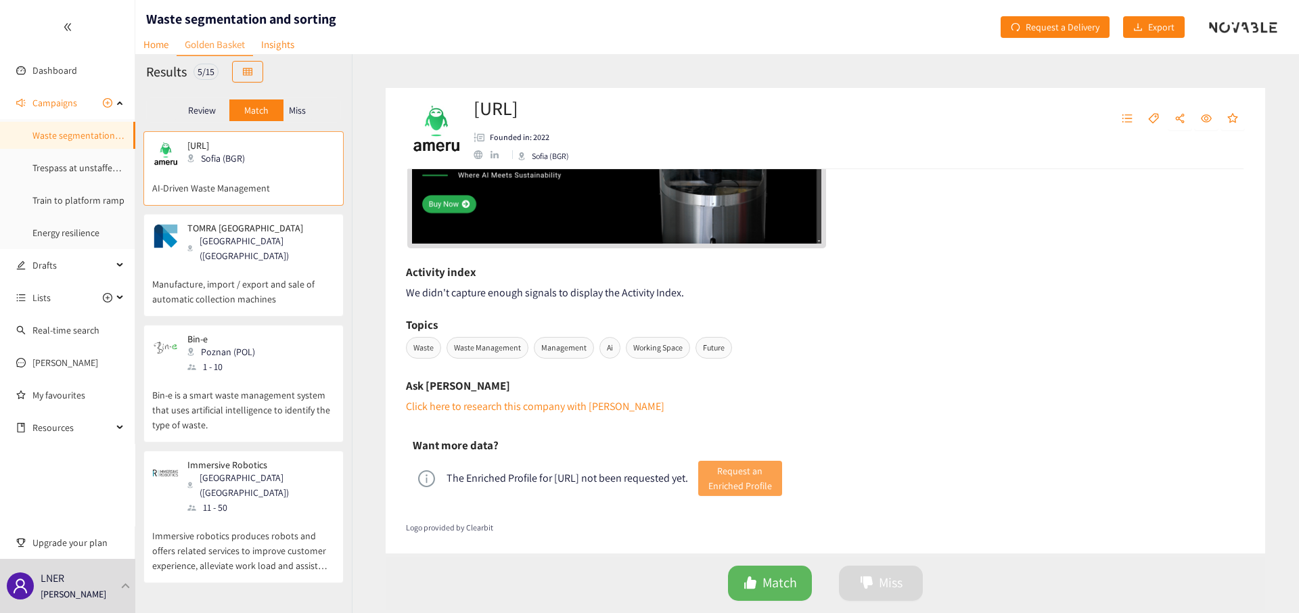
click at [741, 472] on span "Request an Enriched Profile" at bounding box center [740, 478] width 64 height 30
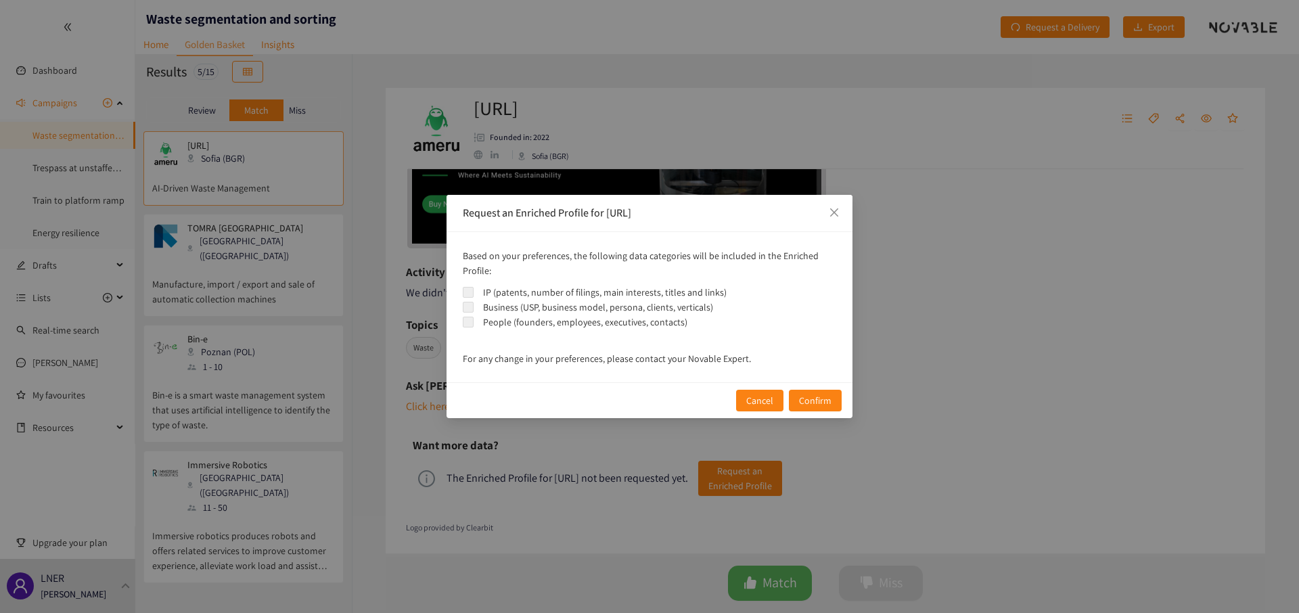
click at [492, 323] on div "People (founders, employees, executives, contacts)" at bounding box center [585, 321] width 204 height 15
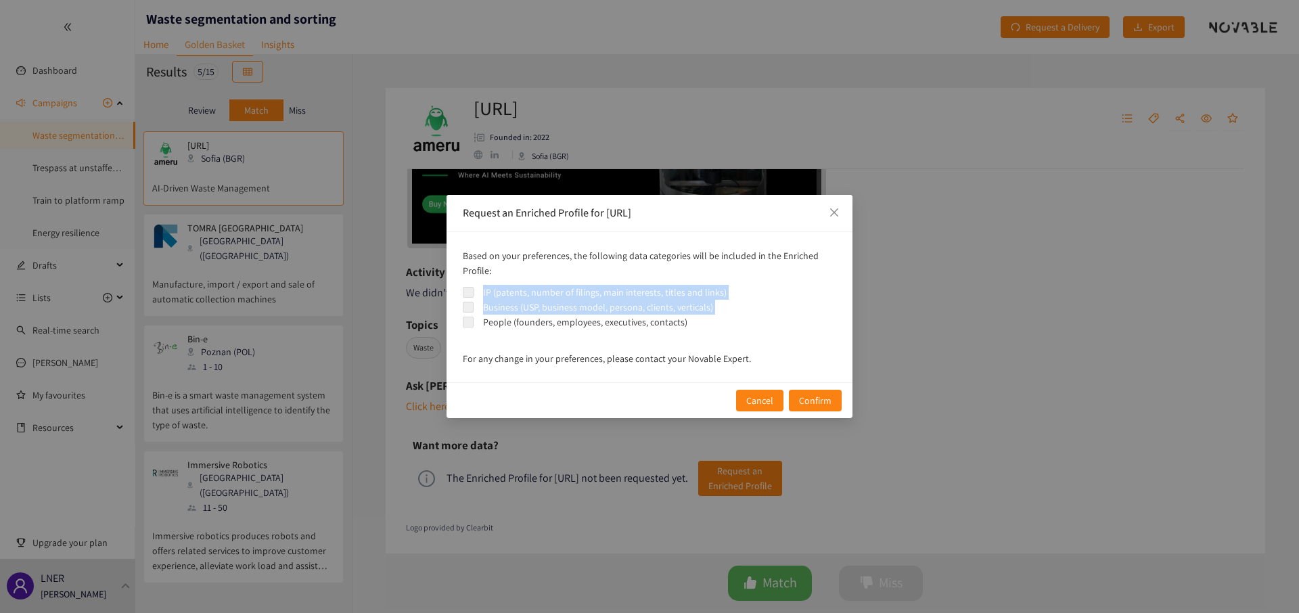
click at [492, 323] on div "People (founders, employees, executives, contacts)" at bounding box center [585, 321] width 204 height 15
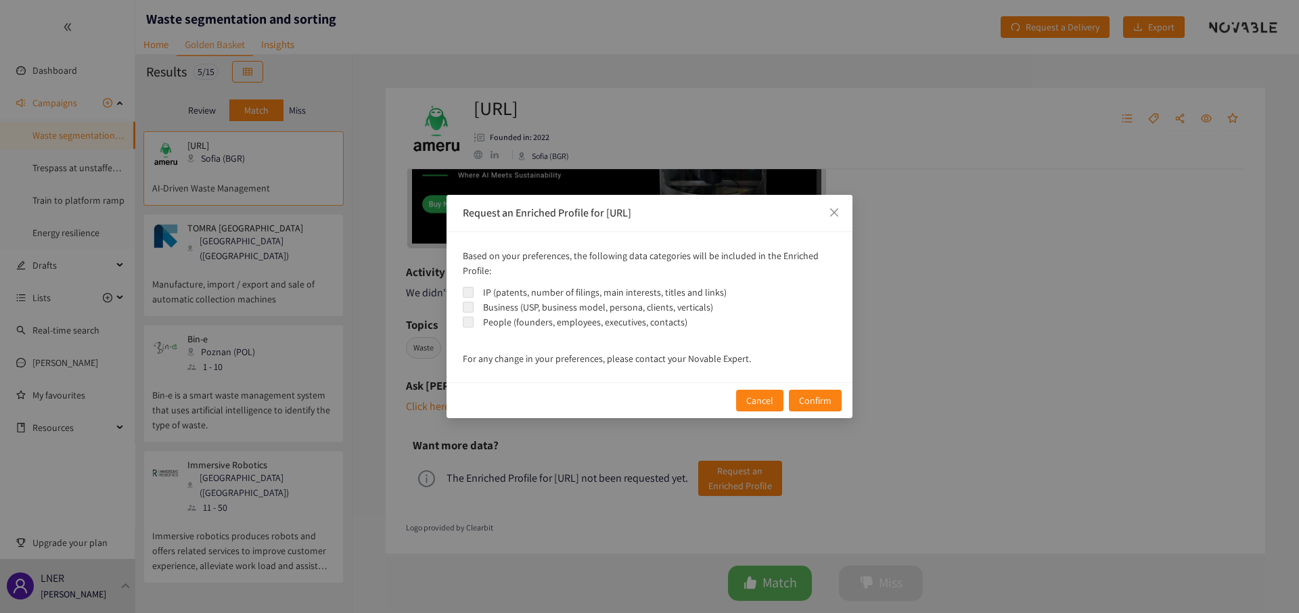
click at [487, 287] on div "IP (patents, number of filings, main interests, titles and links)" at bounding box center [604, 292] width 243 height 15
click at [492, 325] on div "People (founders, employees, executives, contacts)" at bounding box center [585, 321] width 204 height 15
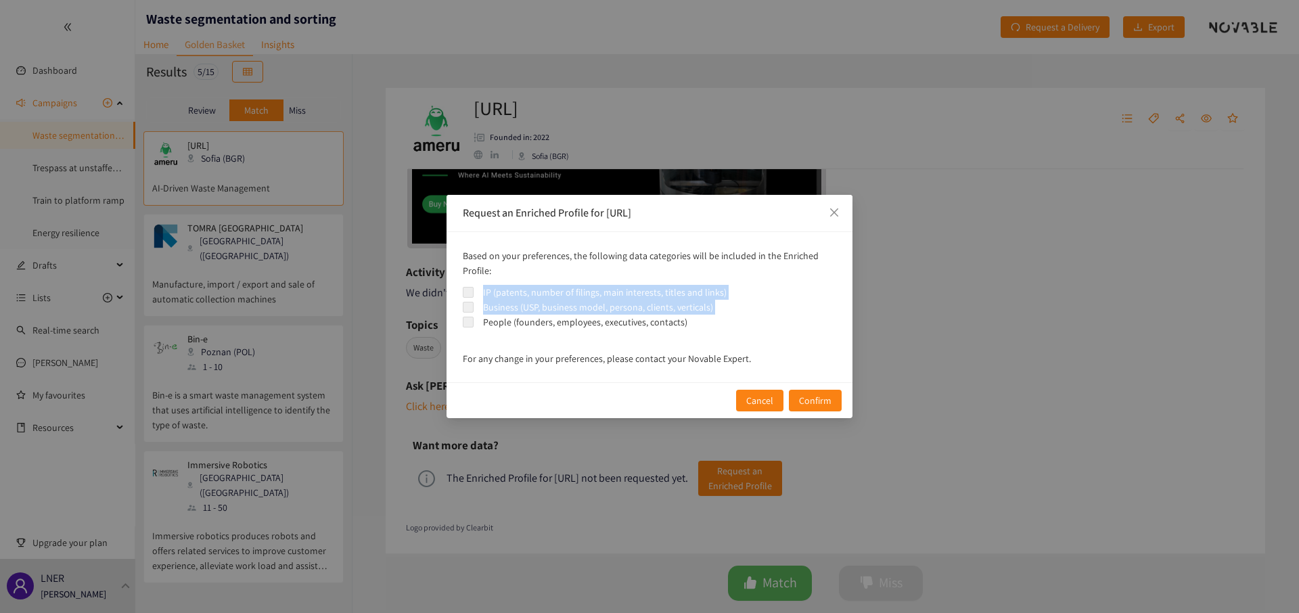
click at [492, 325] on div "People (founders, employees, executives, contacts)" at bounding box center [585, 321] width 204 height 15
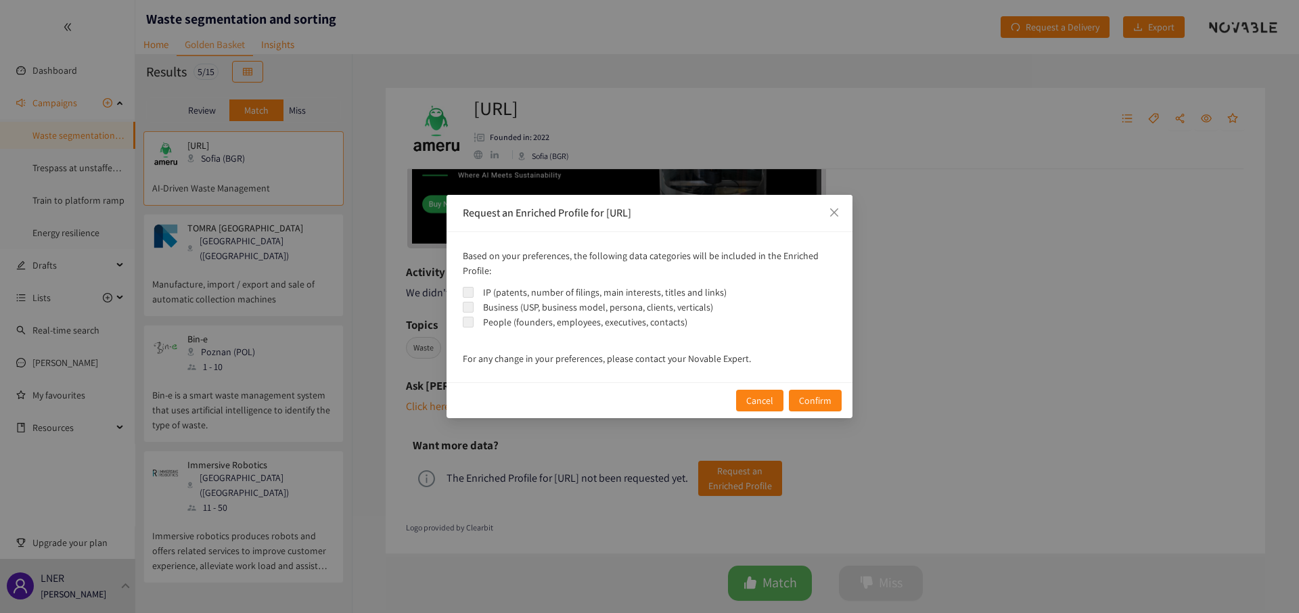
click at [515, 296] on div "IP (patents, number of filings, main interests, titles and links)" at bounding box center [604, 292] width 243 height 15
click at [834, 214] on icon "close" at bounding box center [834, 212] width 11 height 11
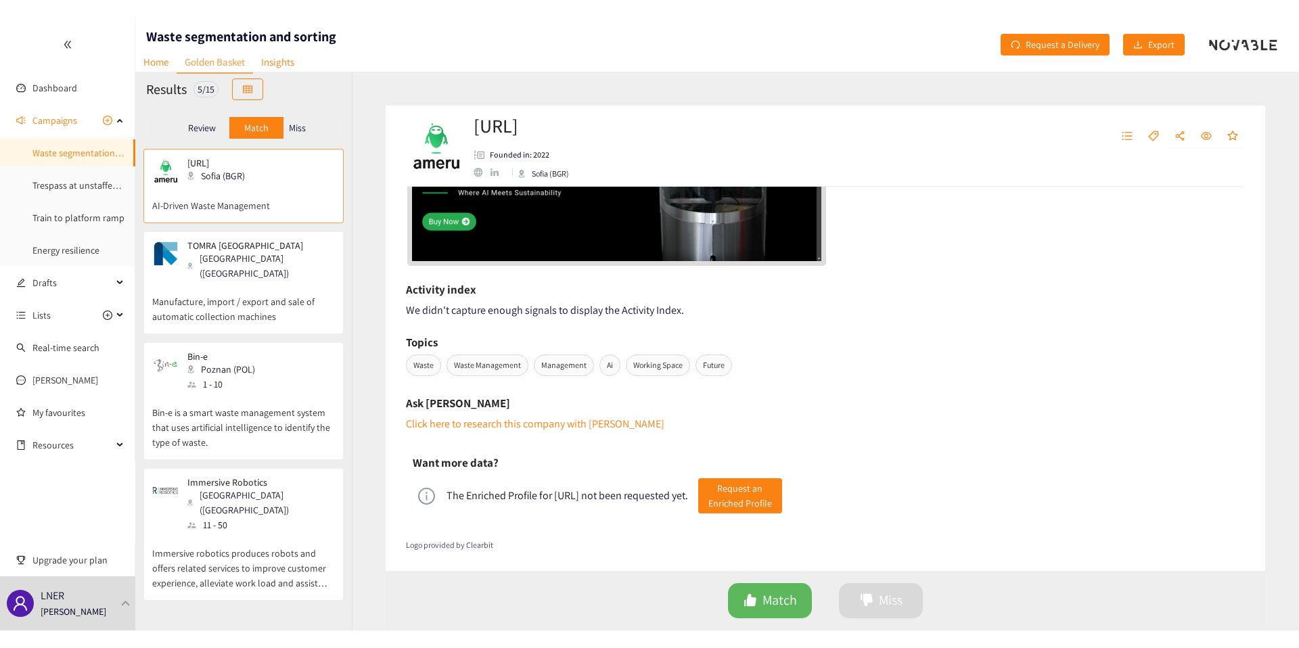
scroll to position [438, 0]
